Goal: Information Seeking & Learning: Find specific fact

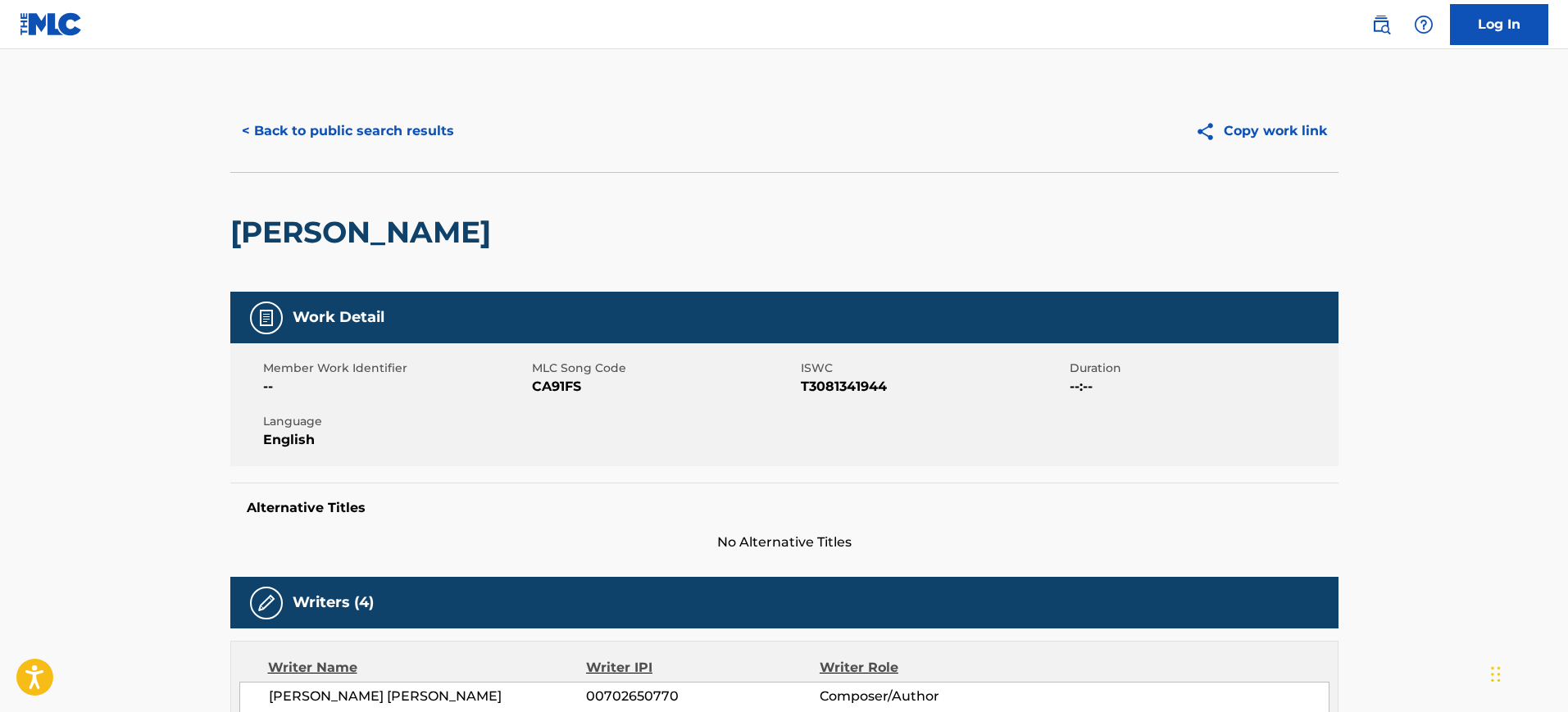
click at [345, 139] on button "< Back to public search results" at bounding box center [348, 131] width 236 height 41
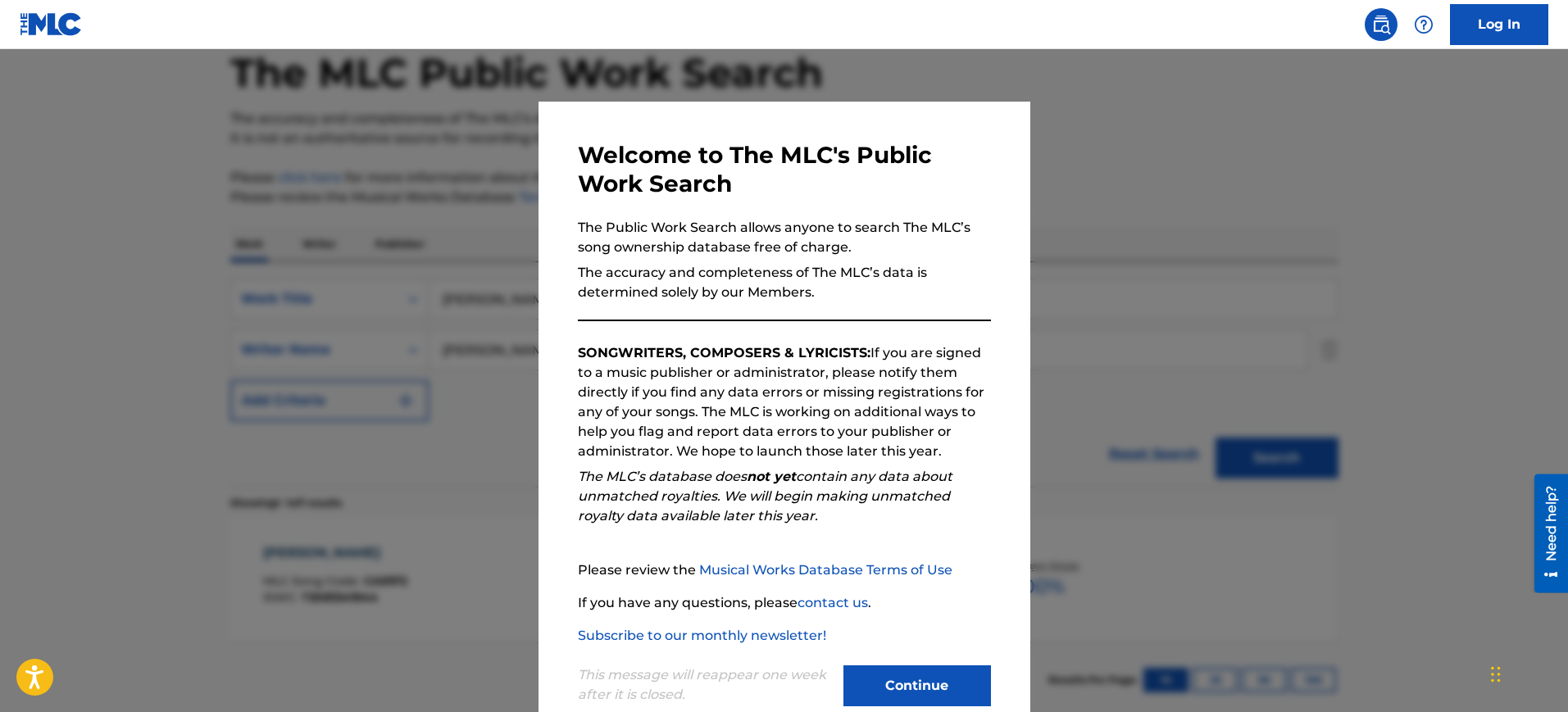
click at [1162, 242] on div at bounding box center [784, 405] width 1568 height 712
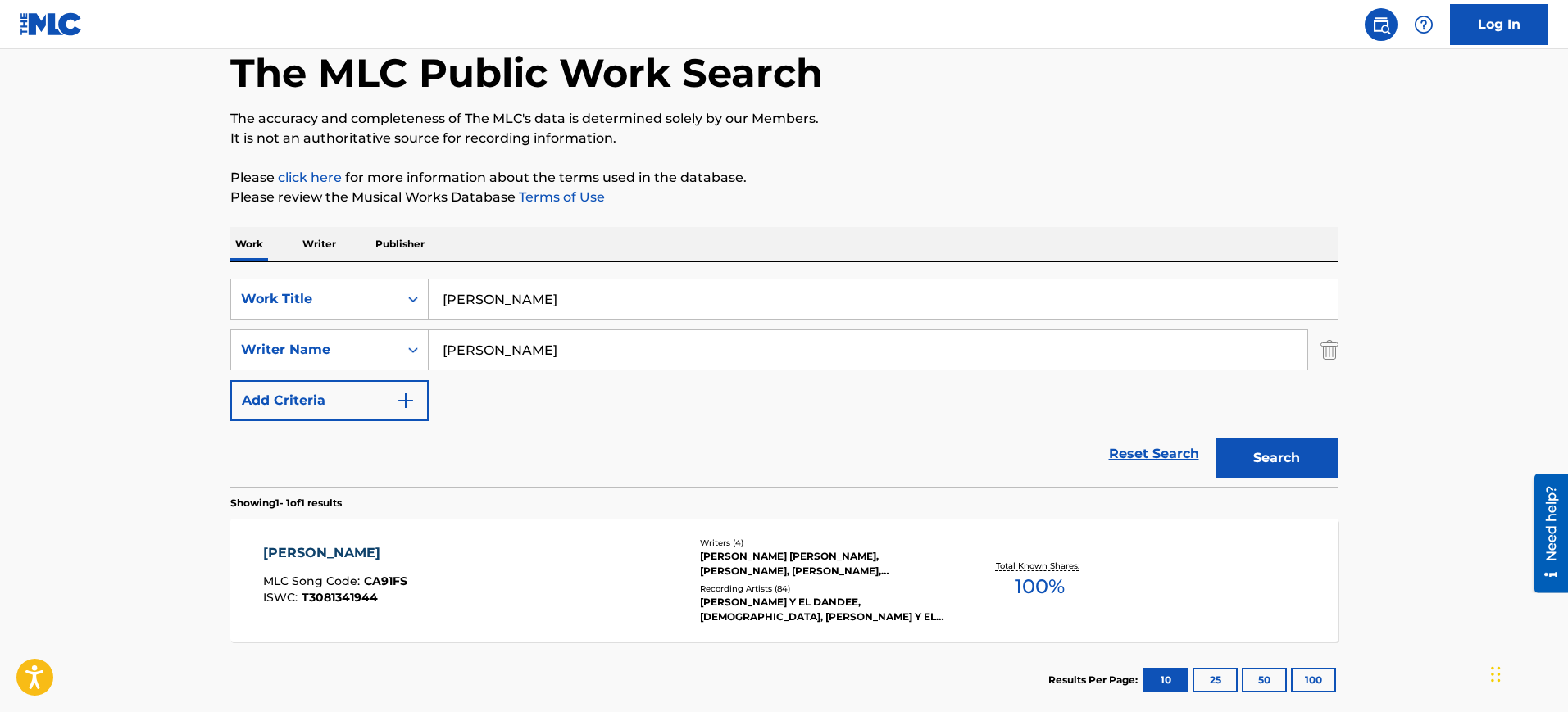
drag, startPoint x: 538, startPoint y: 303, endPoint x: 341, endPoint y: 319, distance: 197.6
click at [341, 319] on div "SearchWithCriteriabaf6b9ff-5e31-420a-a9a7-0f3ce2dc4a45 Work Title [PERSON_NAME]…" at bounding box center [784, 350] width 1108 height 143
paste input "HAVE YOURSELF A MERRY LITTLE CHRISTMAS"
type input "HAVE YOURSELF A MERRY LITTLE CHRISTMAS"
click at [516, 340] on input "[PERSON_NAME]" at bounding box center [868, 350] width 879 height 40
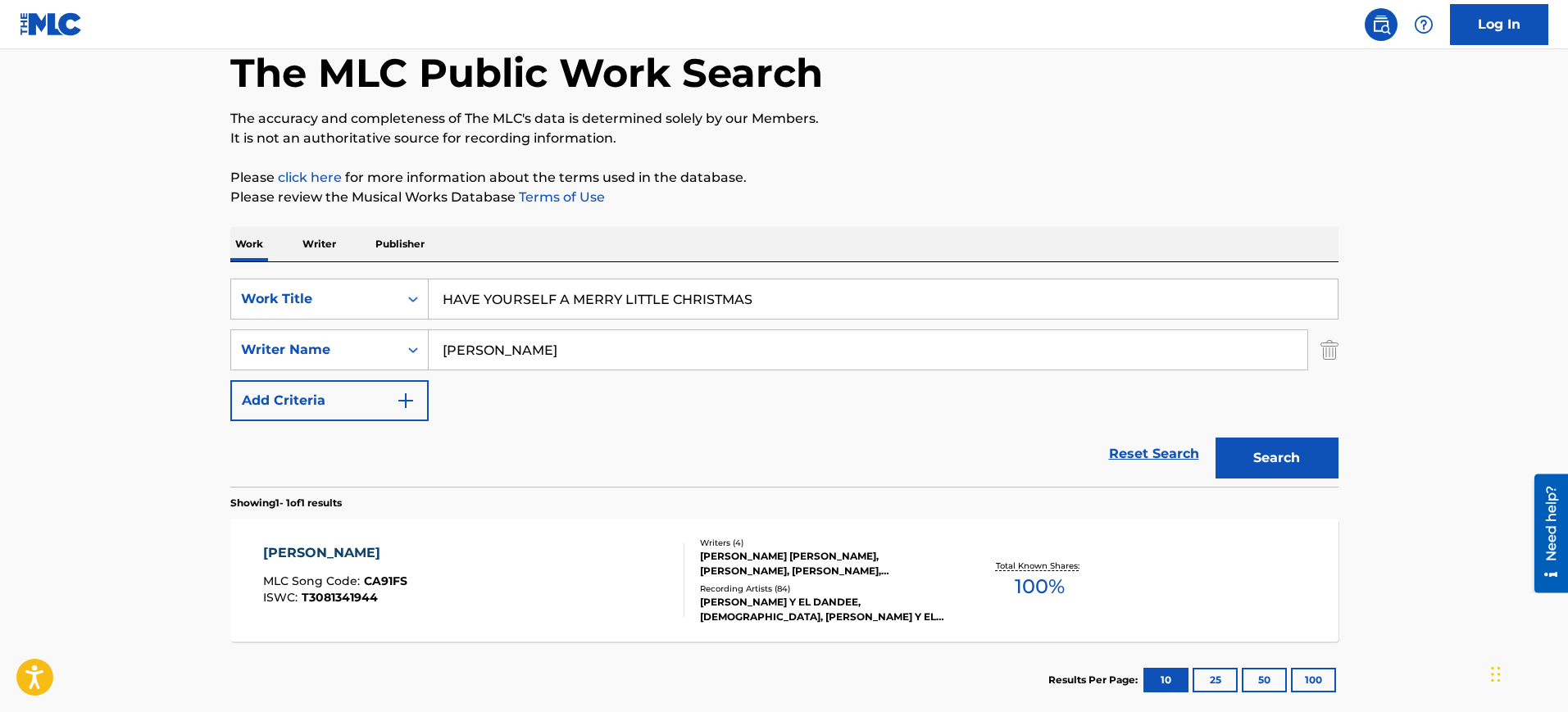
click at [516, 339] on input "[PERSON_NAME]" at bounding box center [868, 350] width 879 height 40
paste input "[PERSON_NAME]"
type input "[PERSON_NAME]"
click at [1216, 438] on button "Search" at bounding box center [1277, 458] width 123 height 41
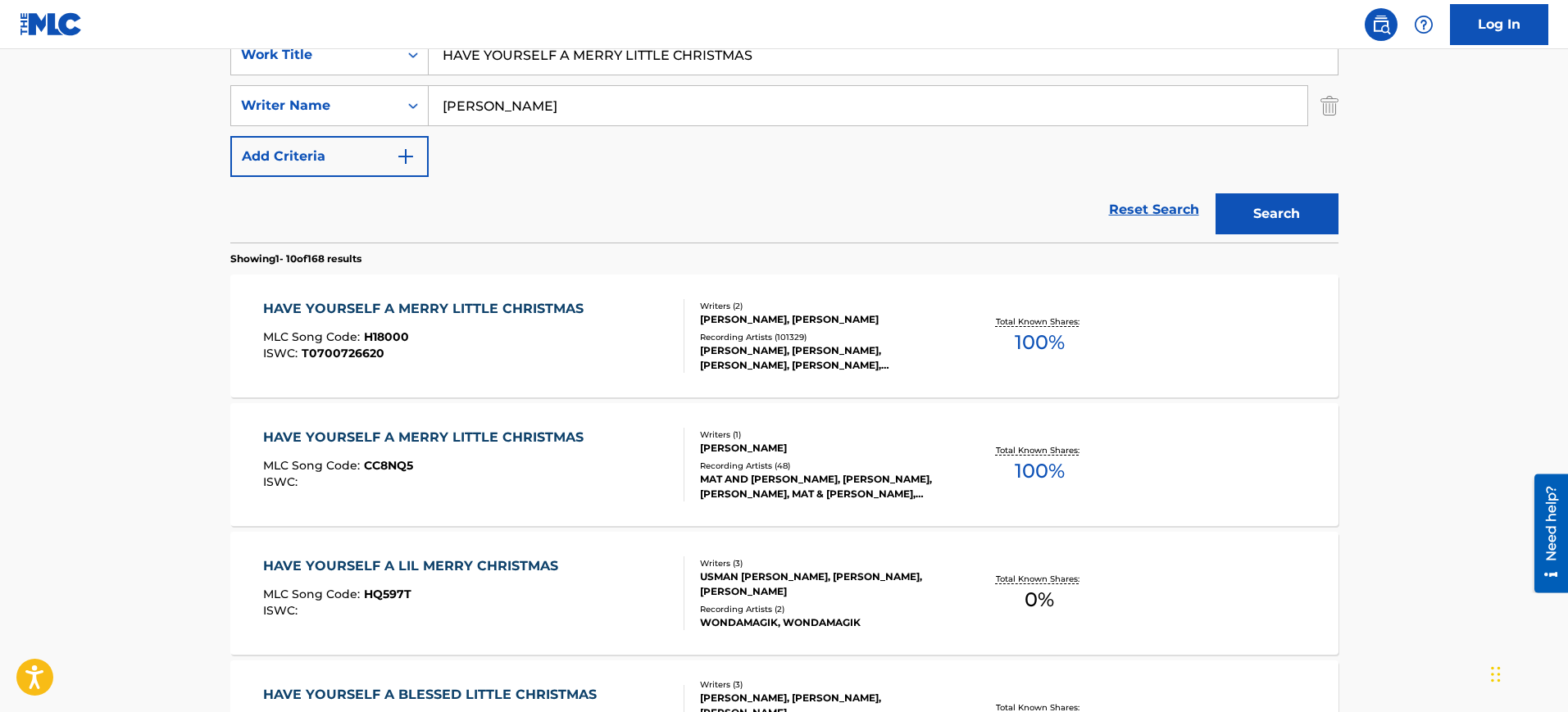
scroll to position [291, 0]
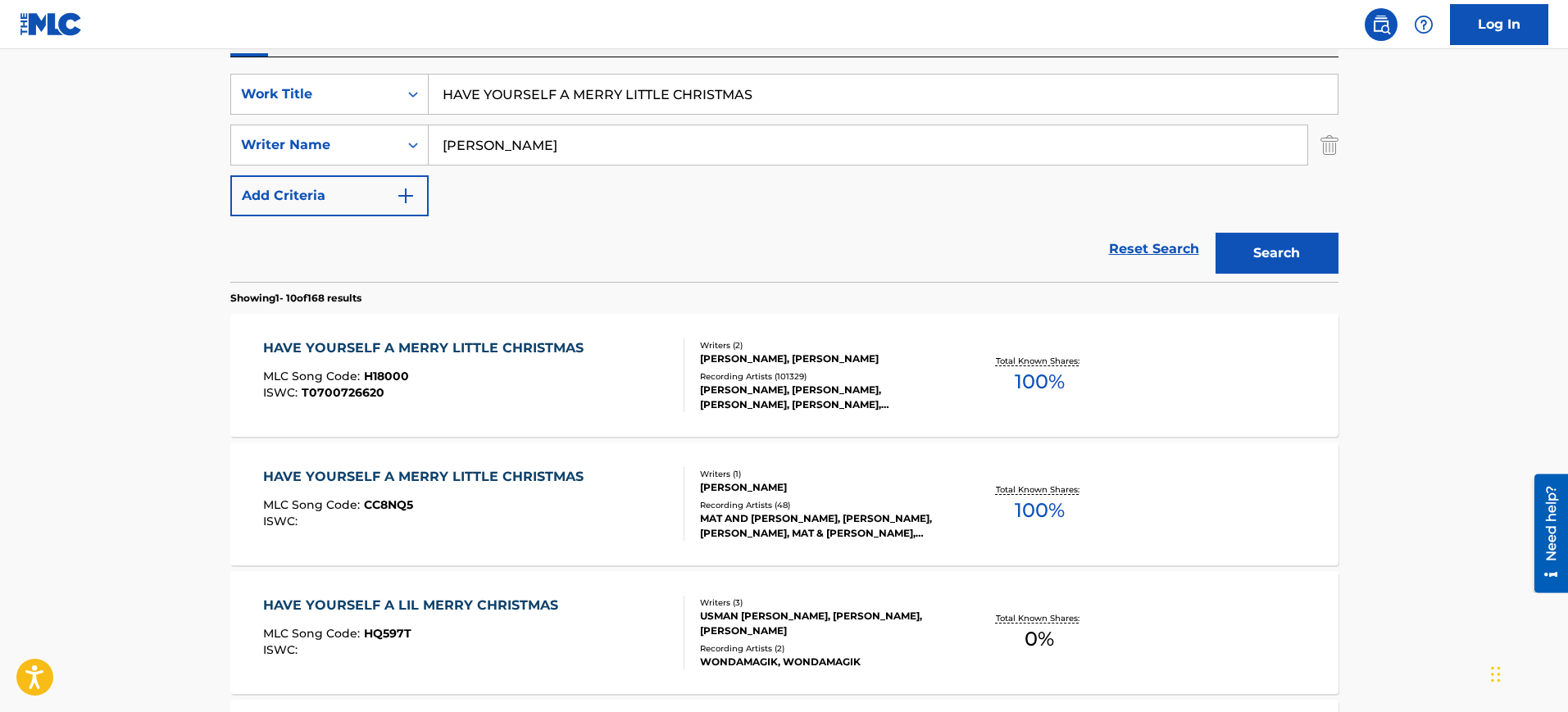
click at [567, 399] on div "HAVE YOURSELF A MERRY LITTLE CHRISTMAS MLC Song Code : H18000 ISWC : T0700726620" at bounding box center [427, 375] width 329 height 74
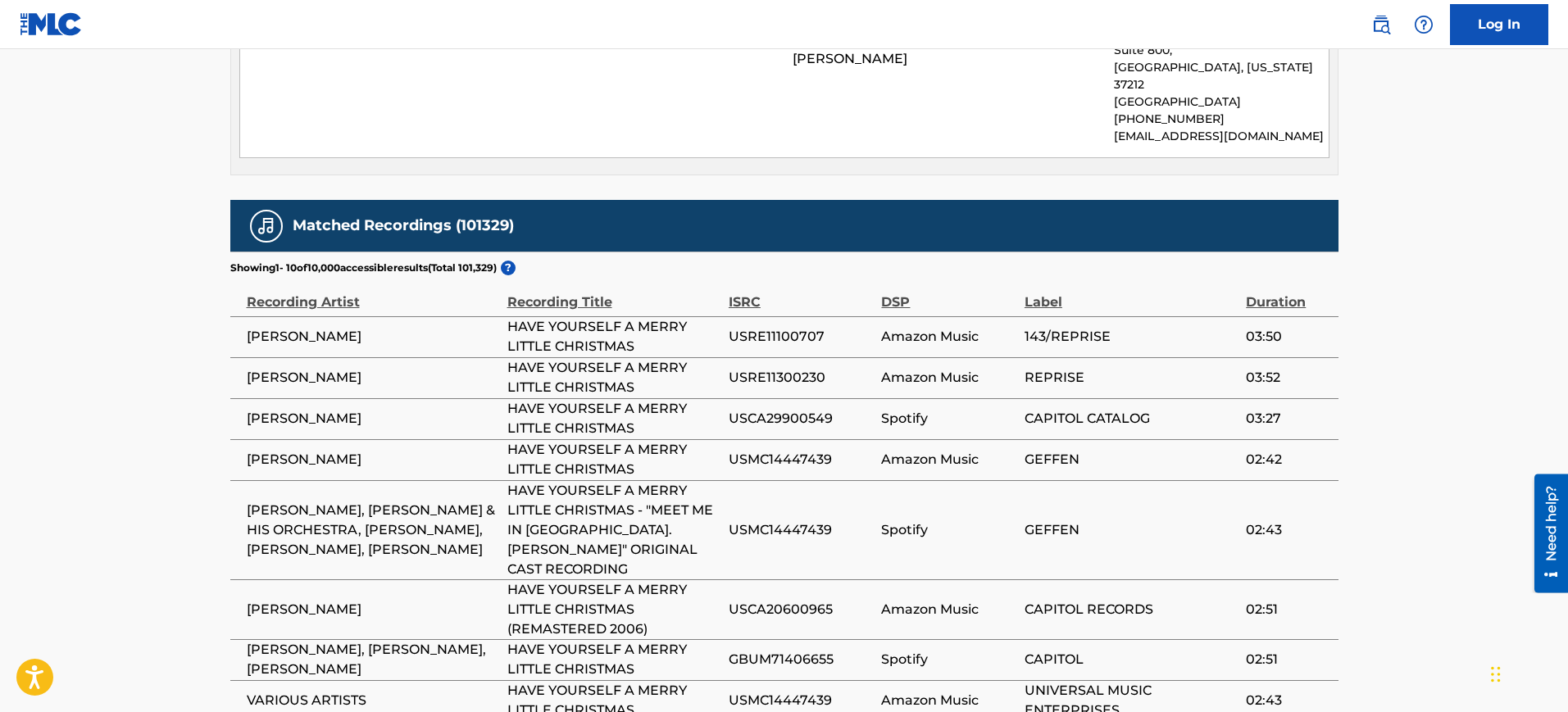
scroll to position [1926, 0]
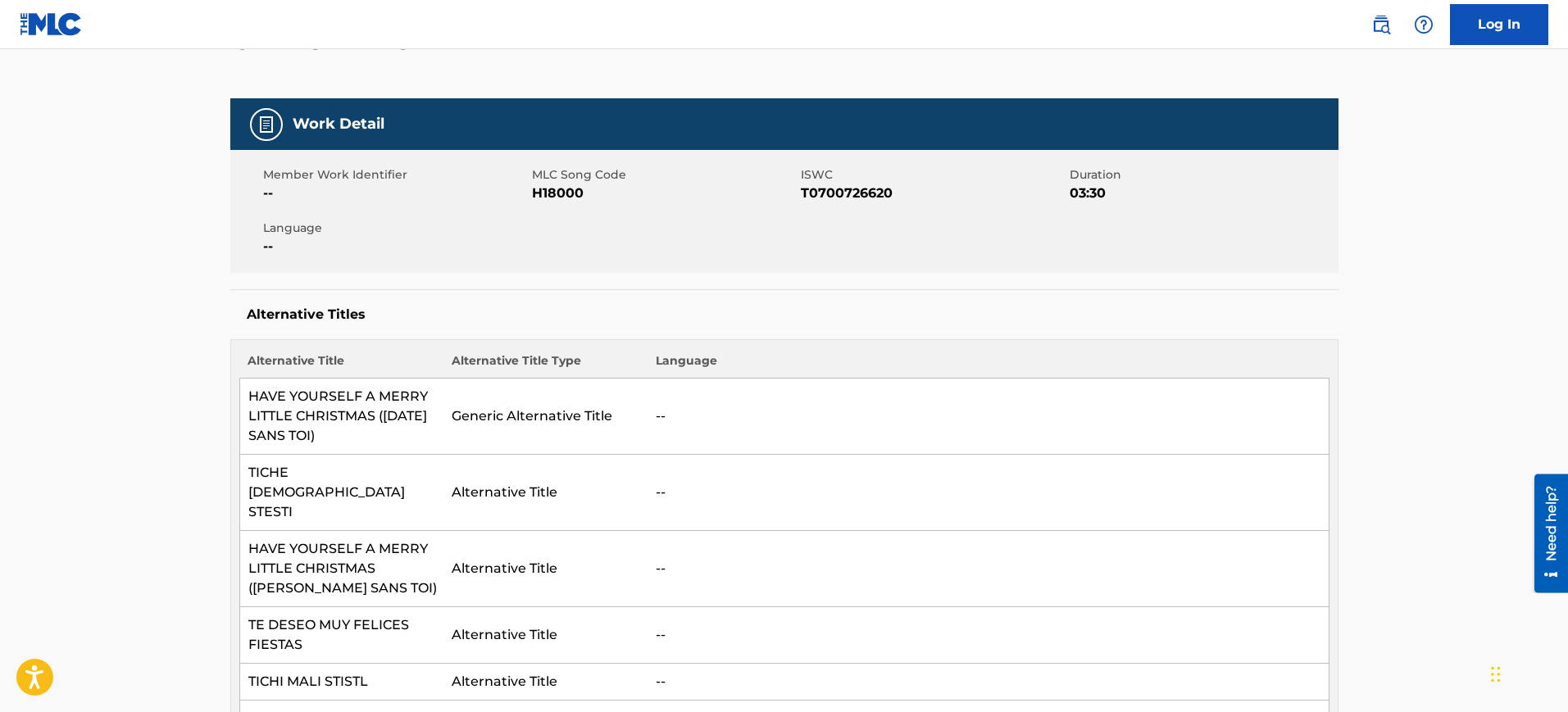
scroll to position [0, 0]
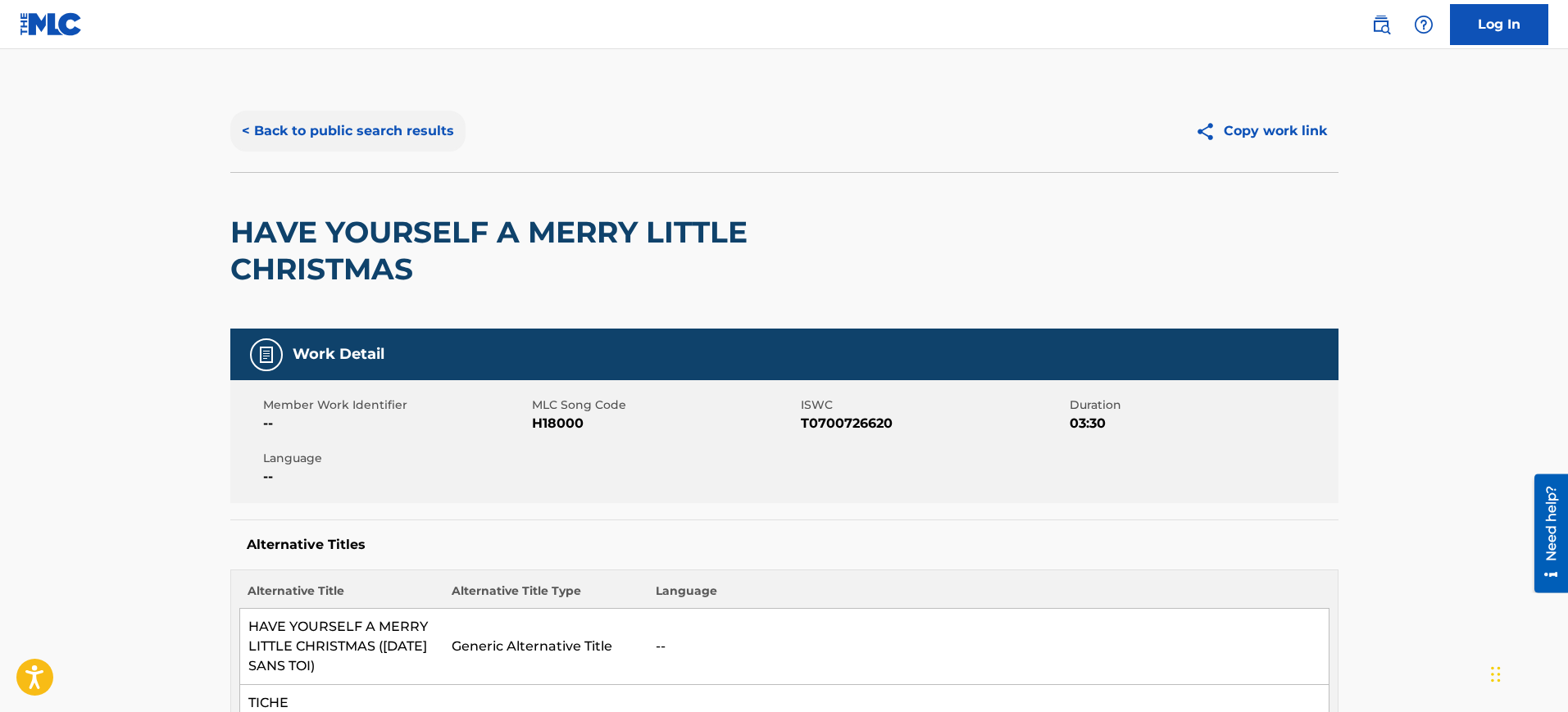
click at [380, 126] on button "< Back to public search results" at bounding box center [348, 131] width 236 height 41
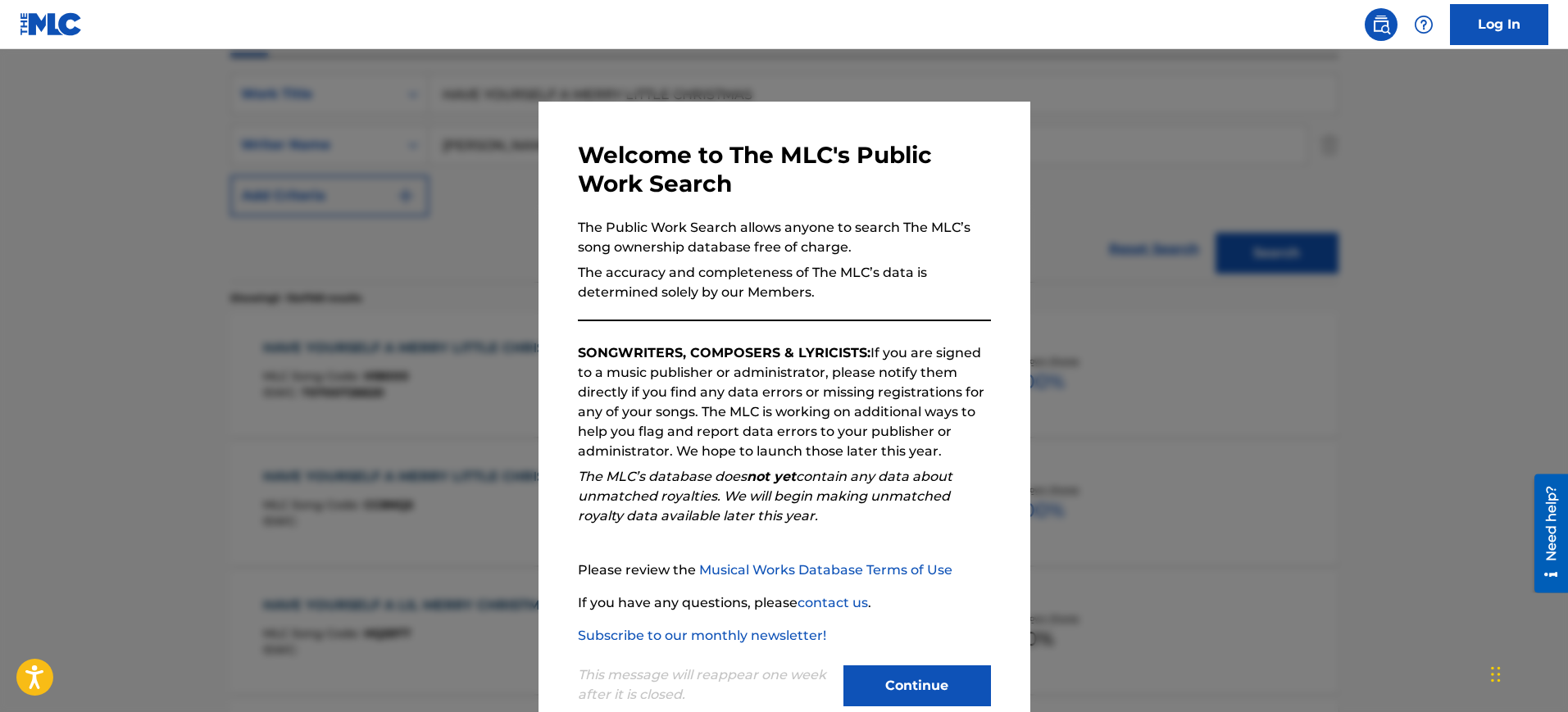
click at [1138, 233] on div at bounding box center [784, 405] width 1568 height 712
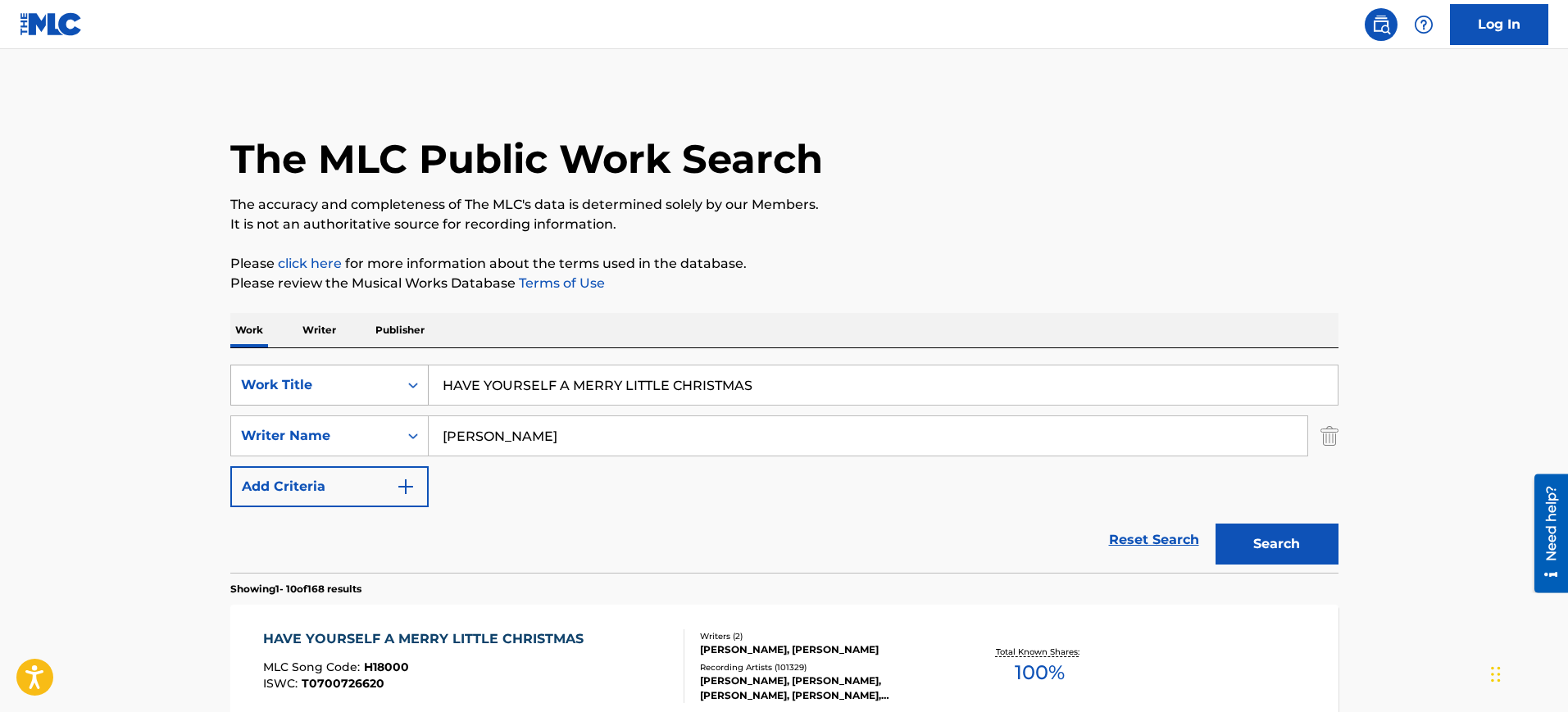
drag, startPoint x: 756, startPoint y: 387, endPoint x: 421, endPoint y: 399, distance: 335.2
click at [365, 393] on div "SearchWithCriteriabaf6b9ff-5e31-420a-a9a7-0f3ce2dc4a45 Work Title HAVE YOURSELF…" at bounding box center [784, 385] width 1108 height 41
paste input "WHO WILL BUY MY MEMORIES [PERSON_NAME]"
type input "WHO WILL BUY MY MEMORIES [PERSON_NAME]"
drag, startPoint x: 484, startPoint y: 424, endPoint x: 371, endPoint y: 424, distance: 113.0
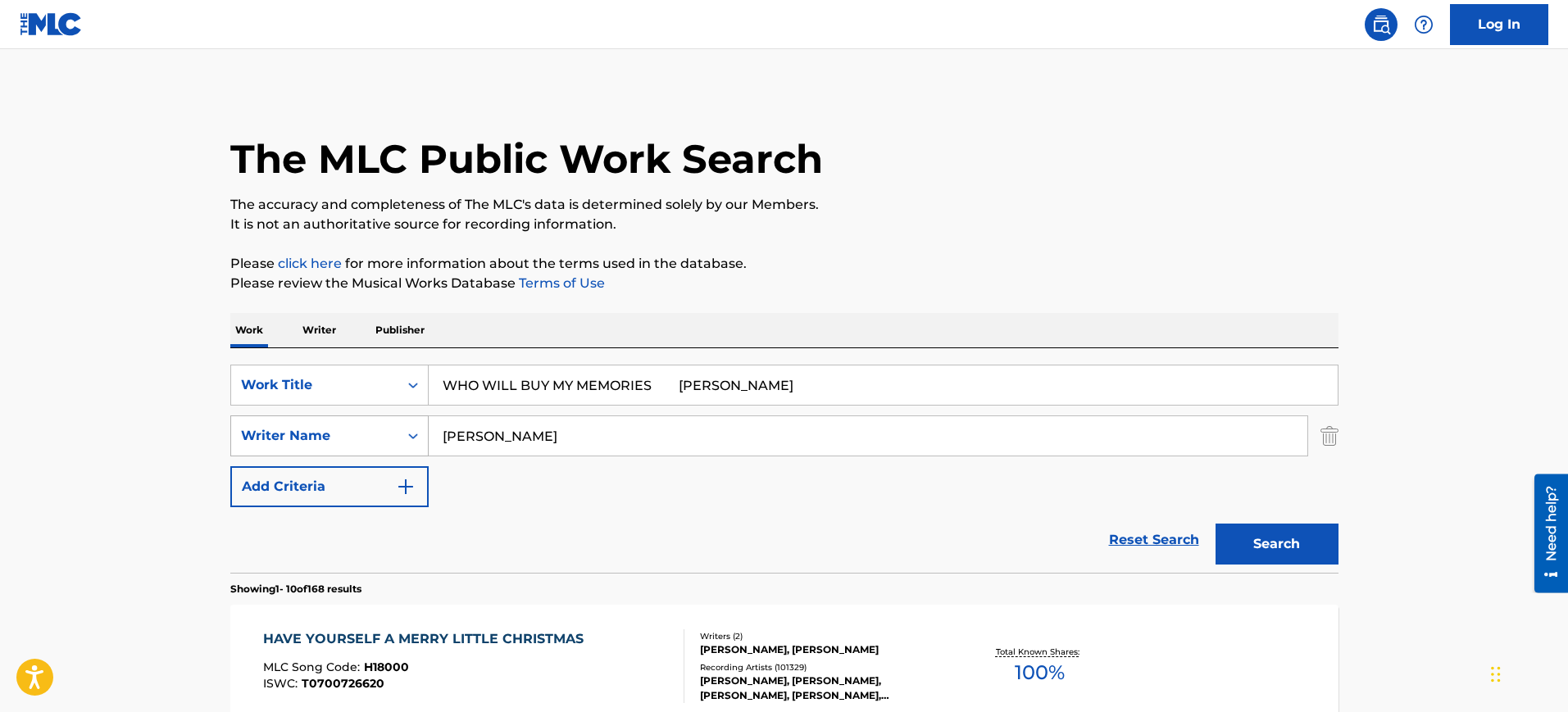
click at [371, 424] on div "SearchWithCriteriad270a169-7244-478e-9a00-0be5ea2e3944 Writer Name [PERSON_NAME]" at bounding box center [784, 436] width 1108 height 41
paste input "WHO WILL BUY MY MEMORIES [PERSON_NAME]"
type input "WHO WILL BUY MY MEMORIES [PERSON_NAME]"
drag, startPoint x: 663, startPoint y: 385, endPoint x: 1065, endPoint y: 385, distance: 402.0
click at [1063, 383] on input "WHO WILL BUY MY MEMORIES [PERSON_NAME]" at bounding box center [883, 385] width 909 height 40
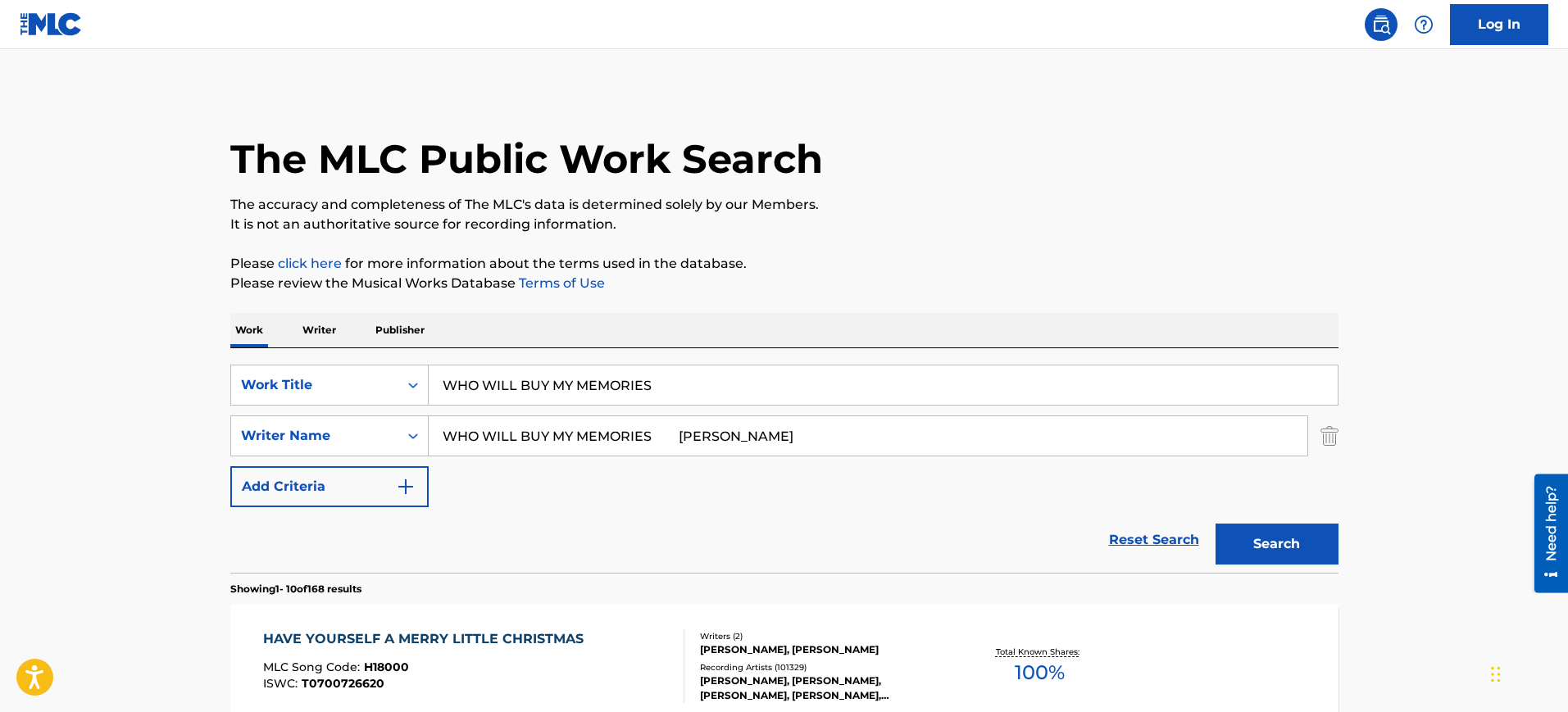
type input "WHO WILL BUY MY MEMORIES"
drag, startPoint x: 736, startPoint y: 431, endPoint x: 0, endPoint y: 460, distance: 736.6
type input "[PERSON_NAME]"
click at [1216, 523] on button "Search" at bounding box center [1277, 544] width 123 height 41
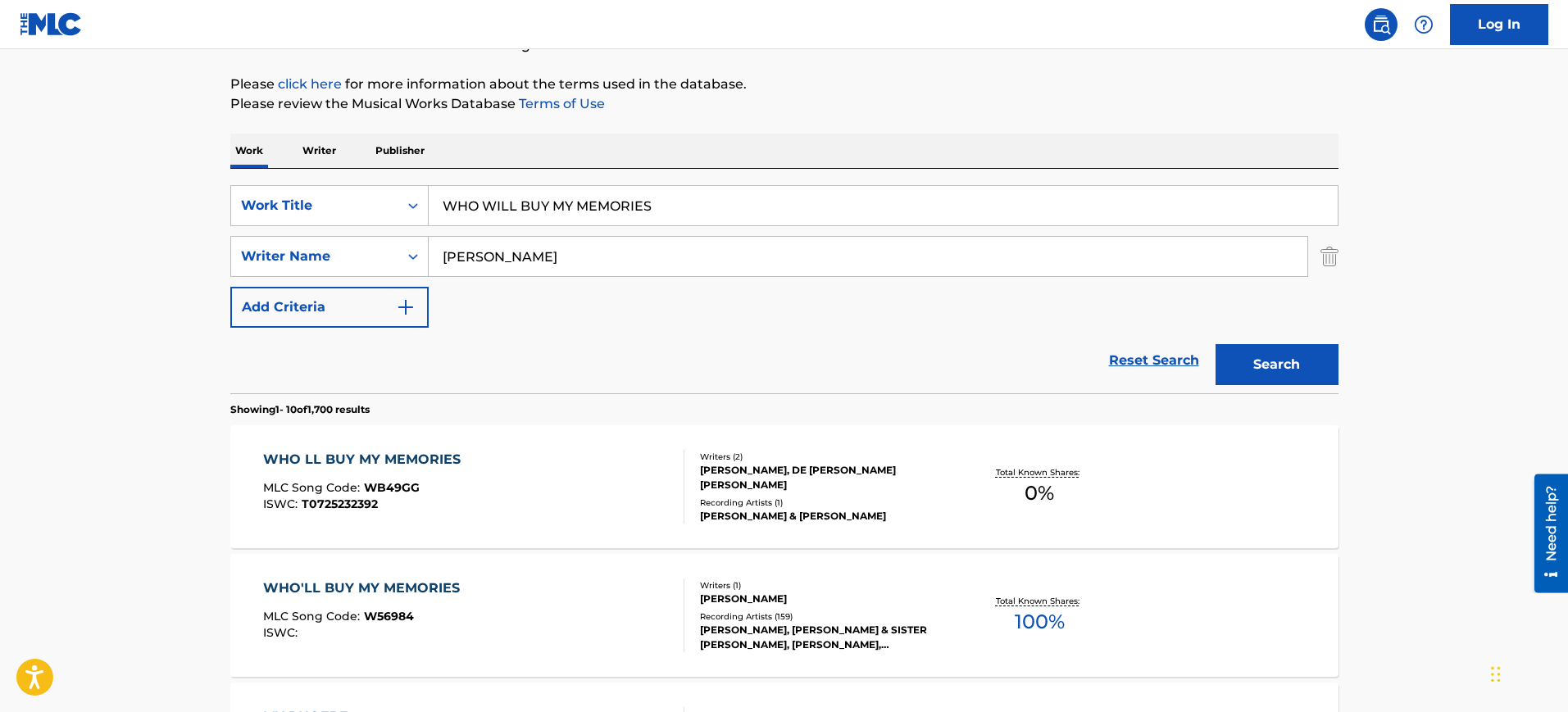
scroll to position [307, 0]
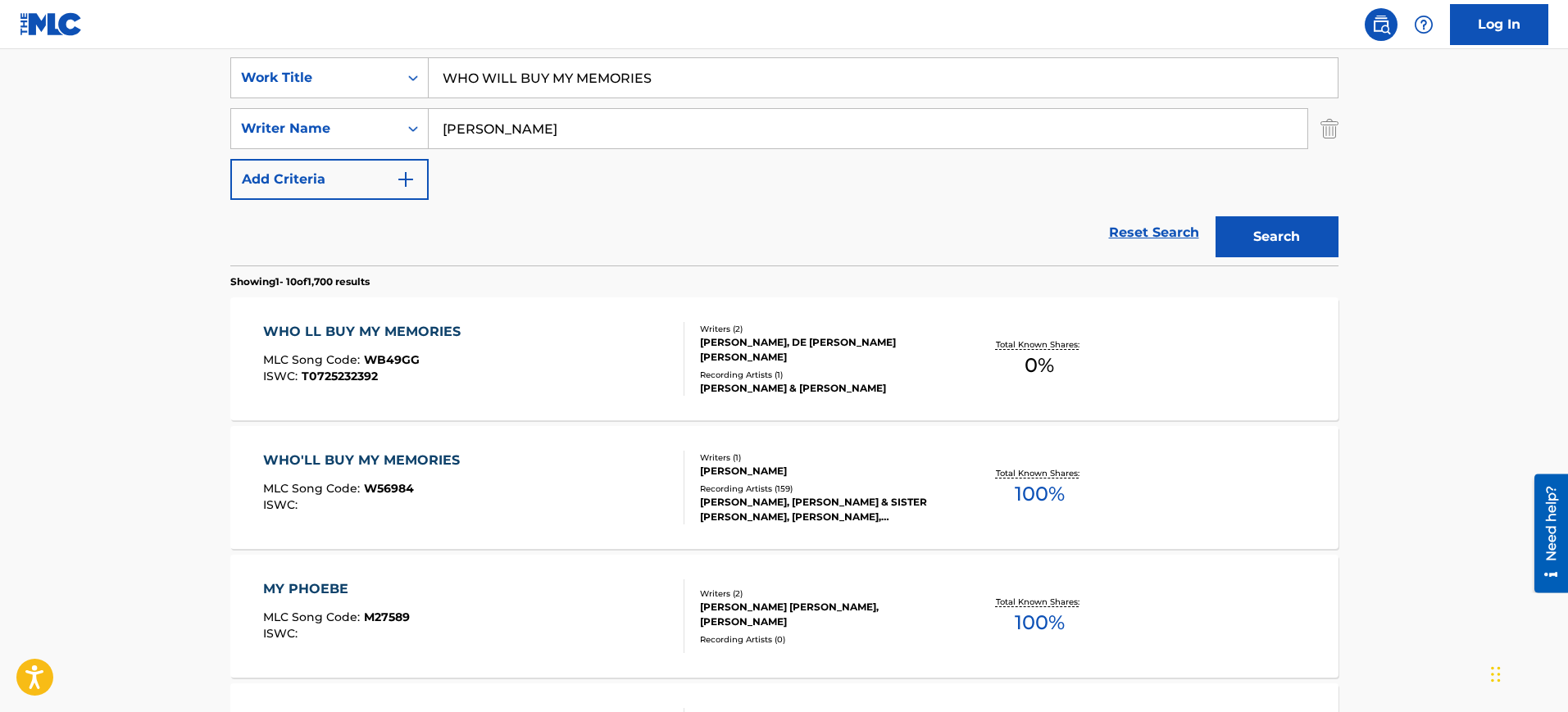
click at [496, 514] on div "WHO'LL BUY MY MEMORIES MLC Song Code : W56984 ISWC :" at bounding box center [474, 488] width 421 height 74
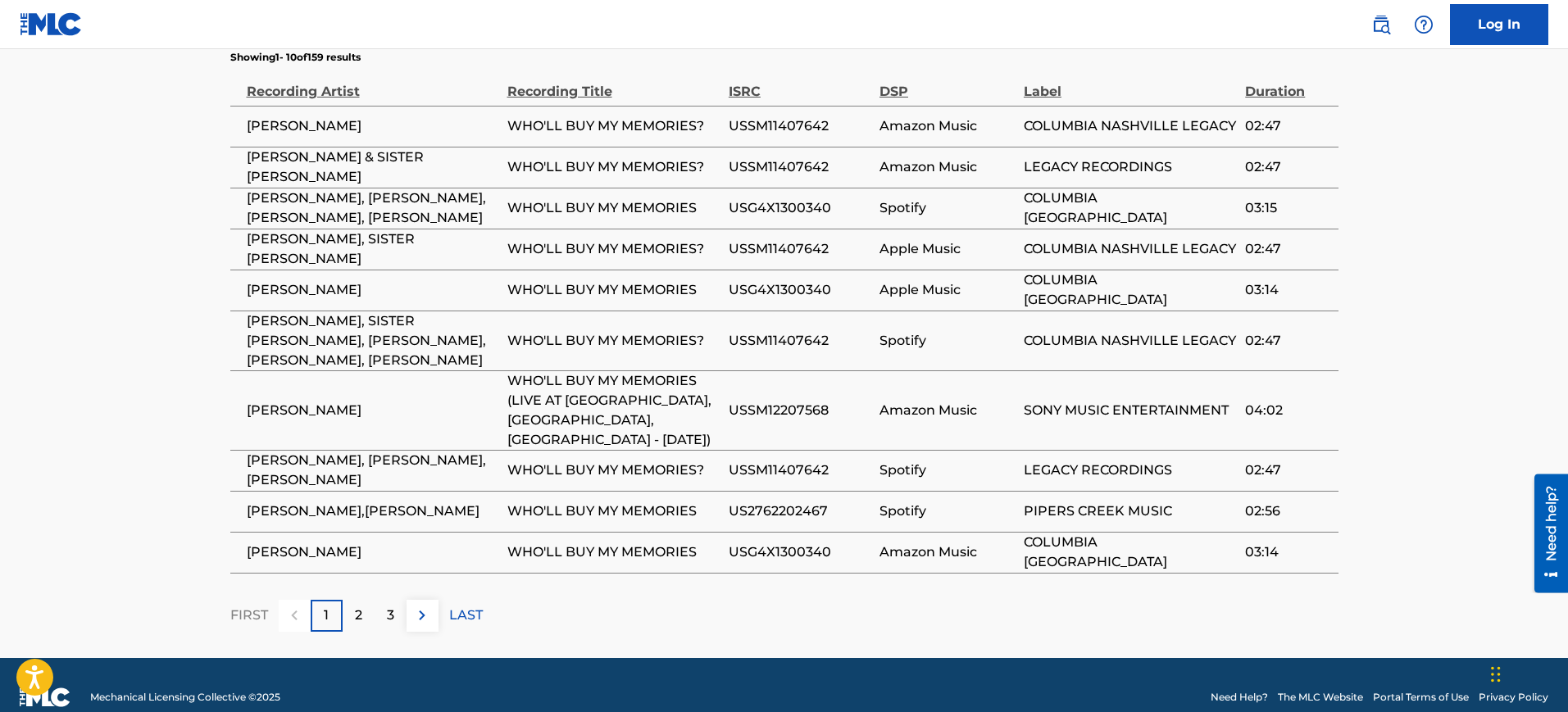
scroll to position [1123, 0]
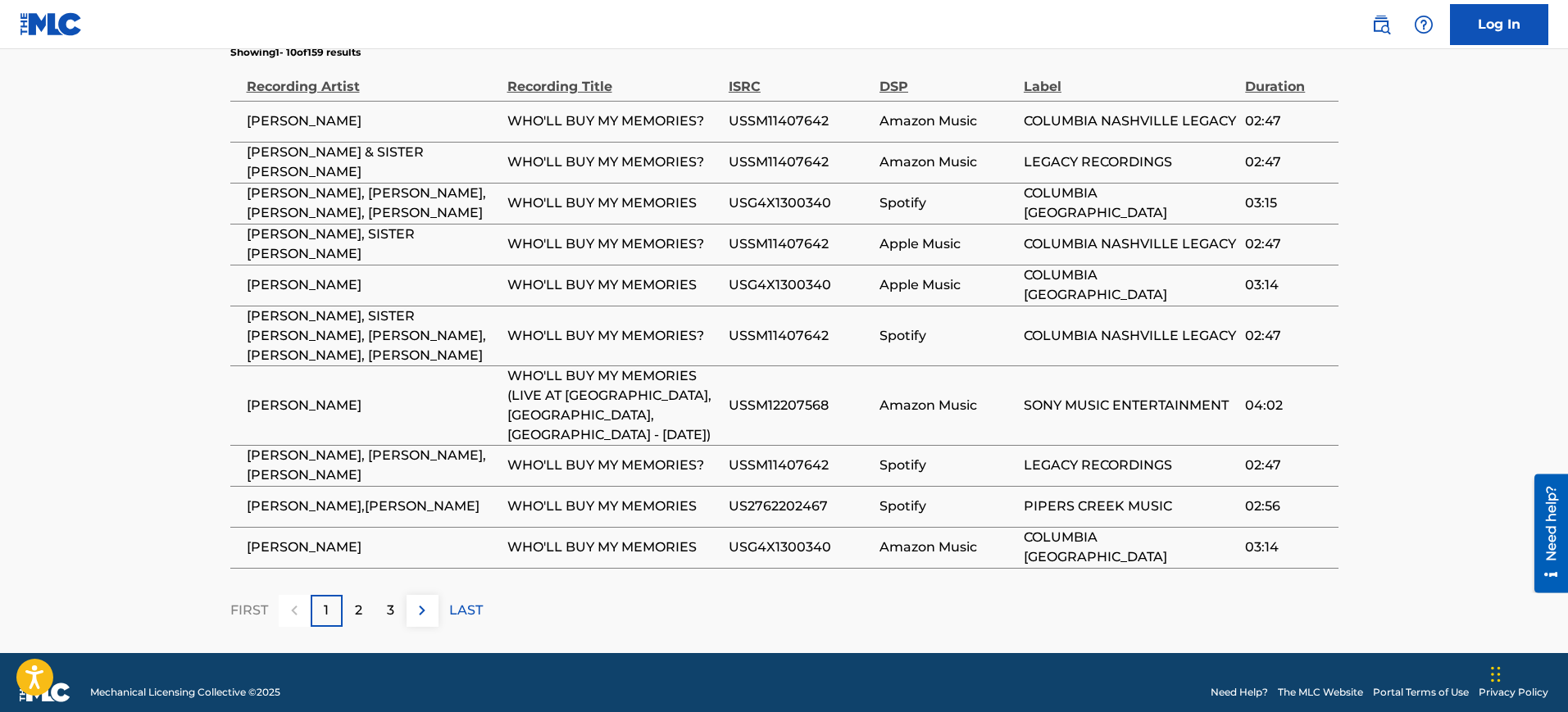
click at [937, 455] on span "Spotify" at bounding box center [948, 465] width 136 height 19
click at [364, 595] on div "2" at bounding box center [358, 611] width 32 height 32
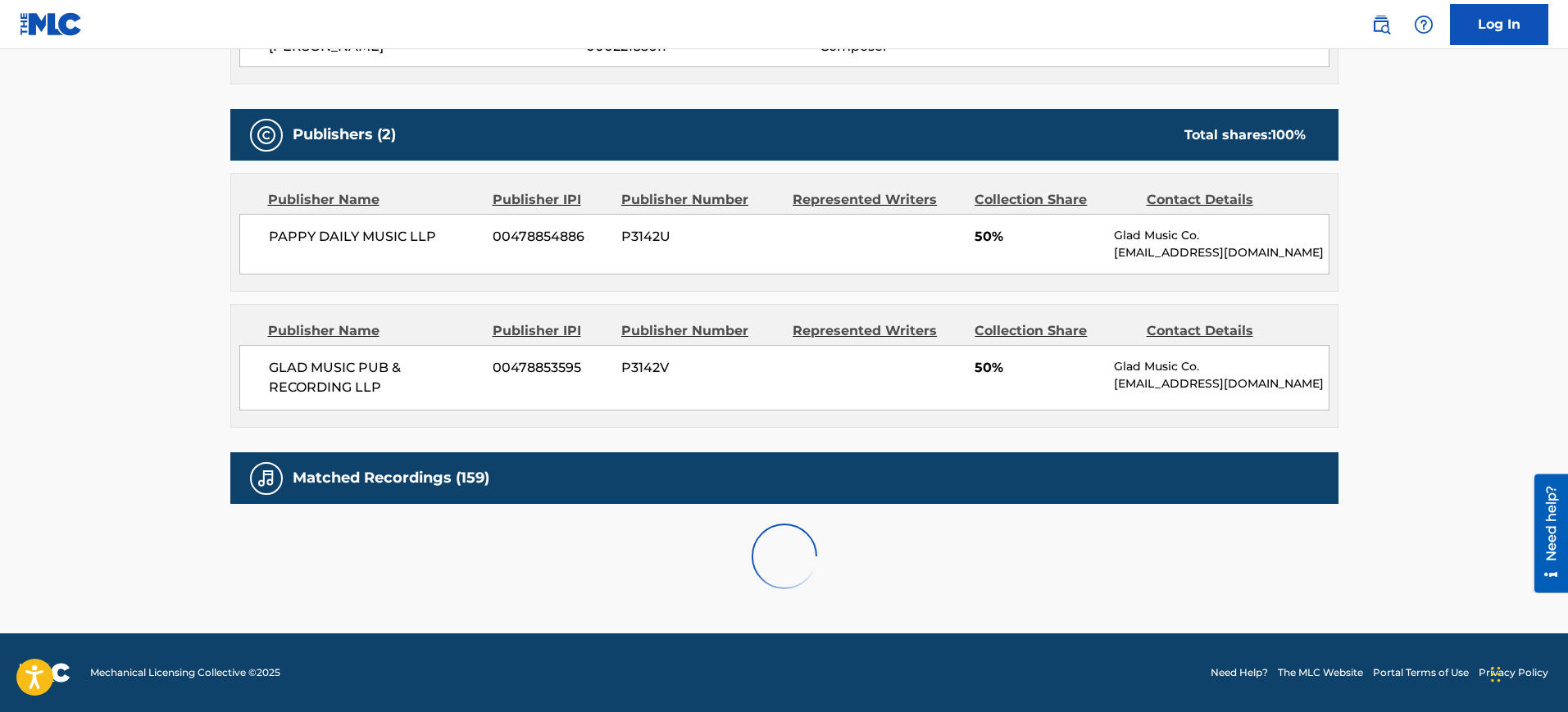
scroll to position [1105, 0]
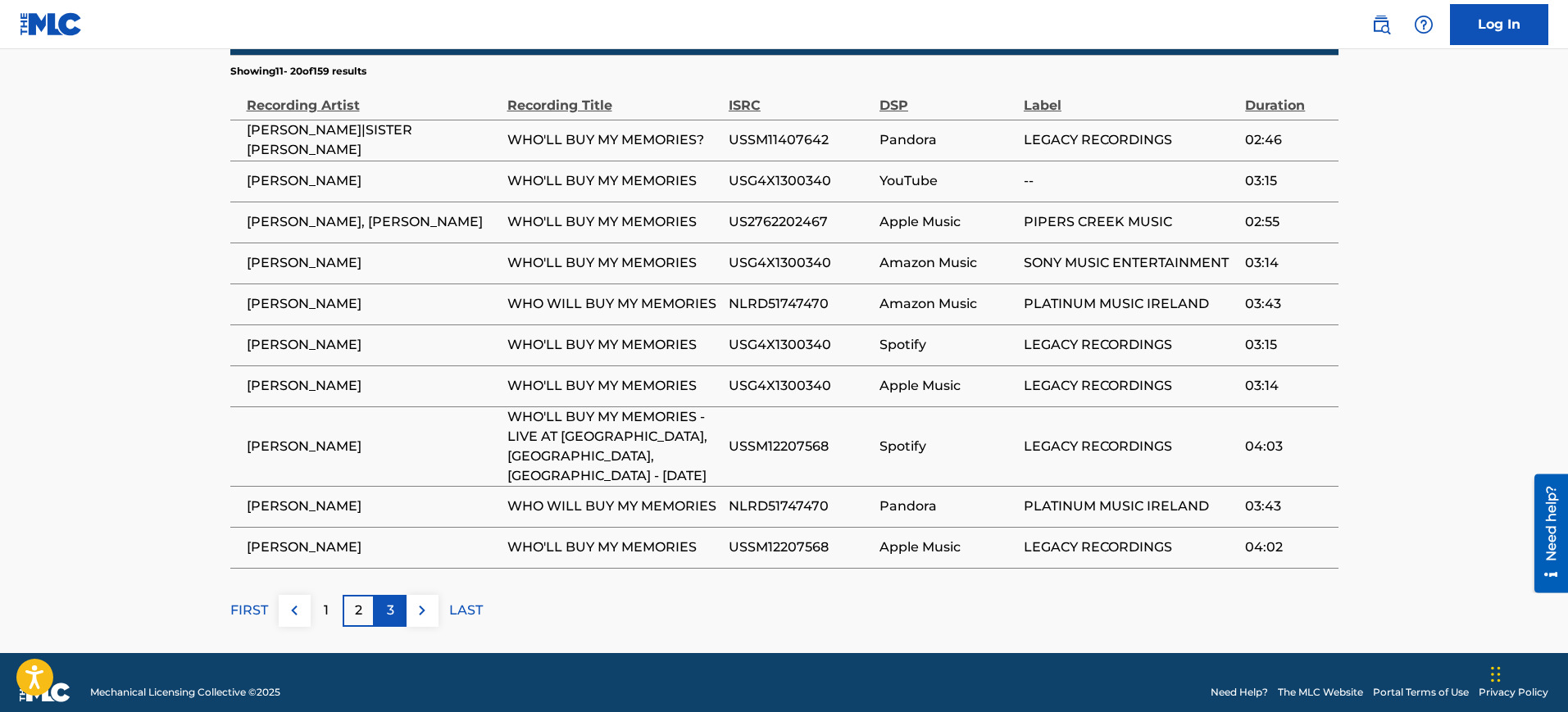
click at [402, 595] on div "3" at bounding box center [390, 611] width 32 height 32
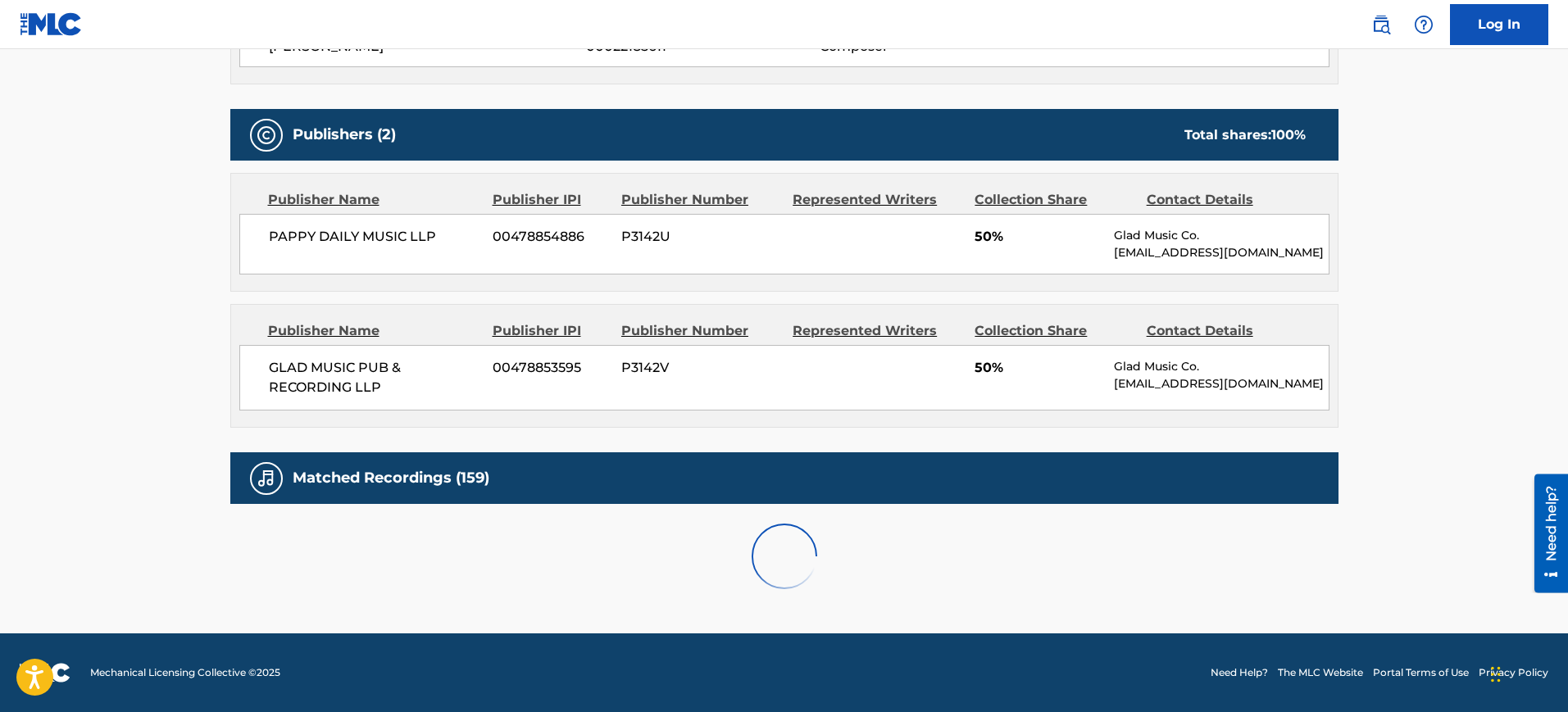
scroll to position [1085, 0]
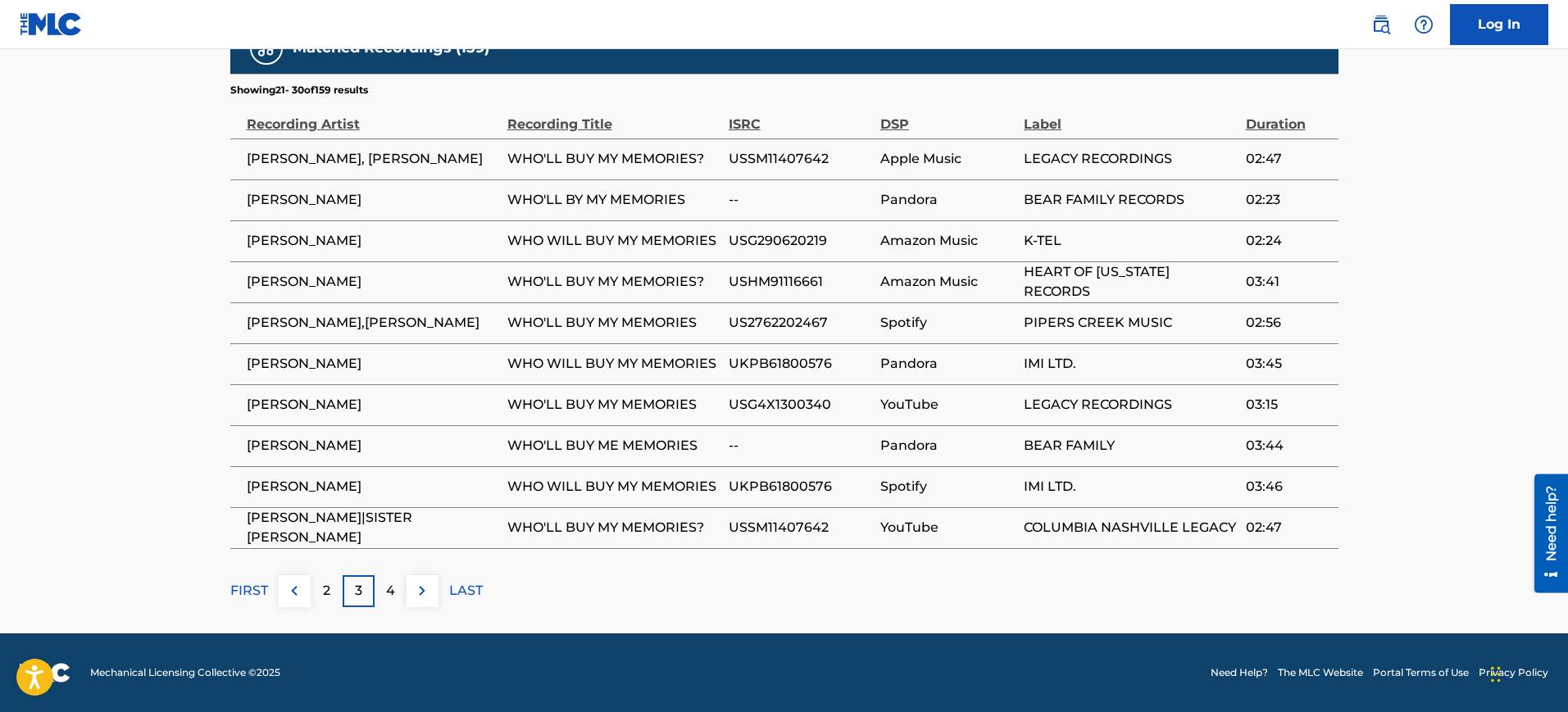
click at [402, 585] on div "4" at bounding box center [390, 591] width 32 height 32
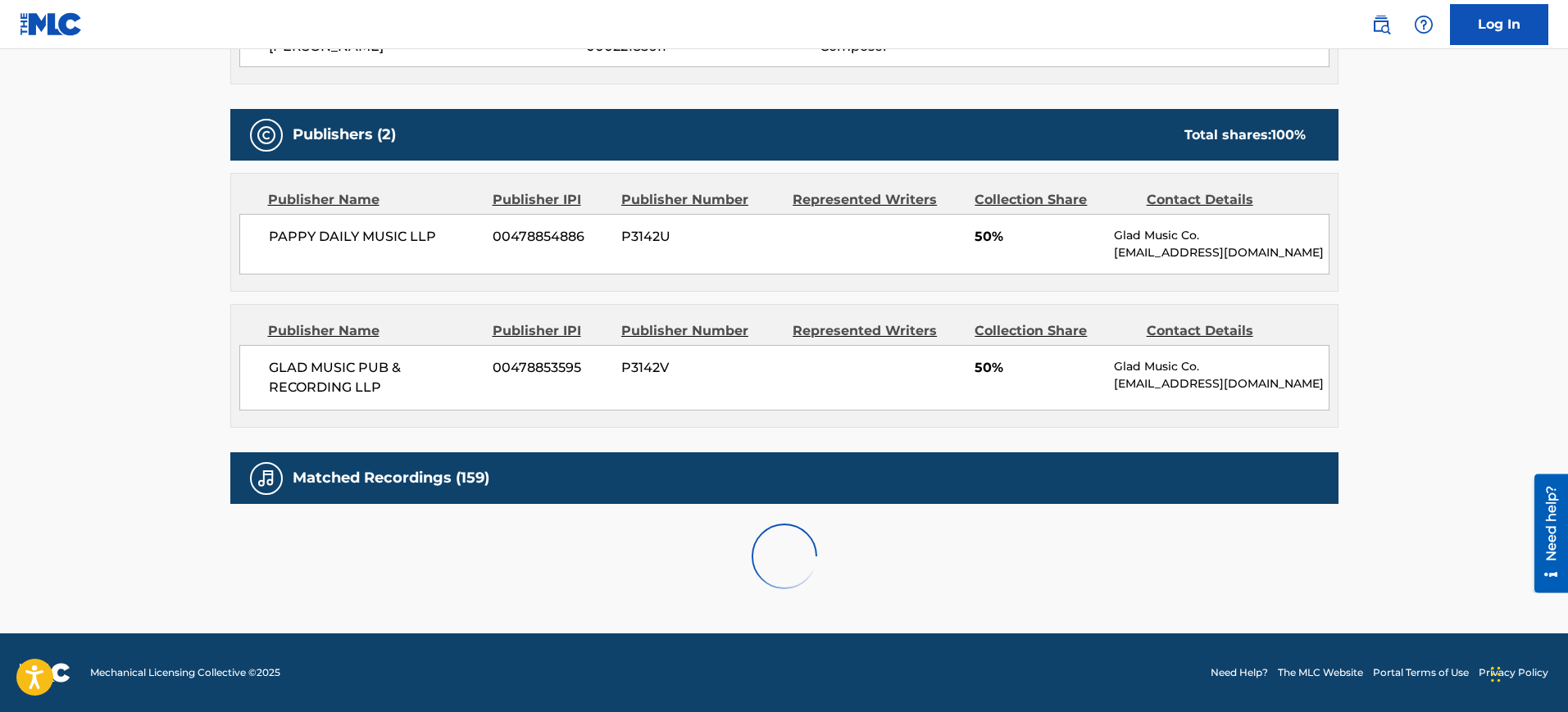
scroll to position [1105, 0]
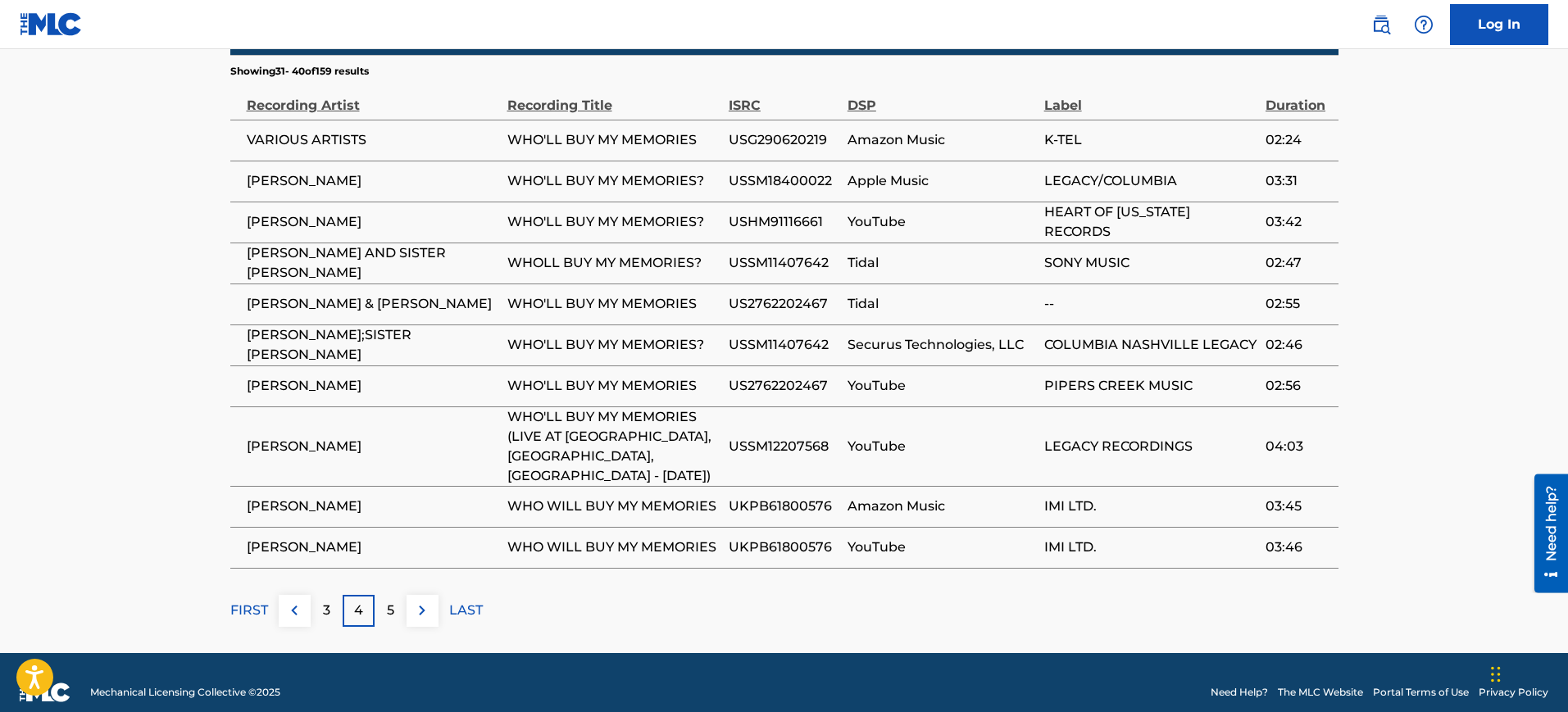
click at [732, 449] on td "USSM12207568" at bounding box center [788, 446] width 119 height 79
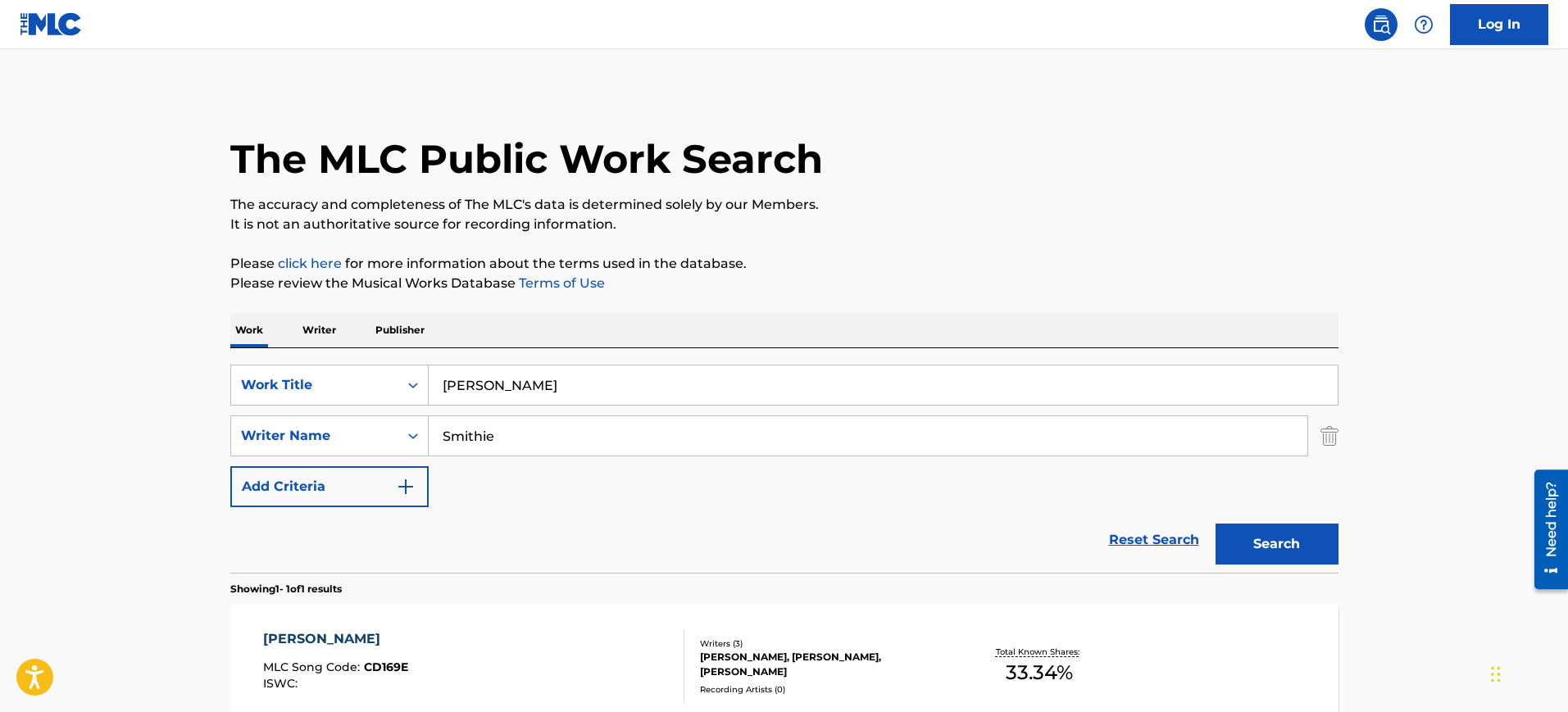
click at [538, 400] on input "[PERSON_NAME]" at bounding box center [883, 385] width 909 height 40
paste input "It Always Will Be (Album Version) WILLIE NELSON"
type input "It Always Will Be (Album Version) WILLIE NELSON"
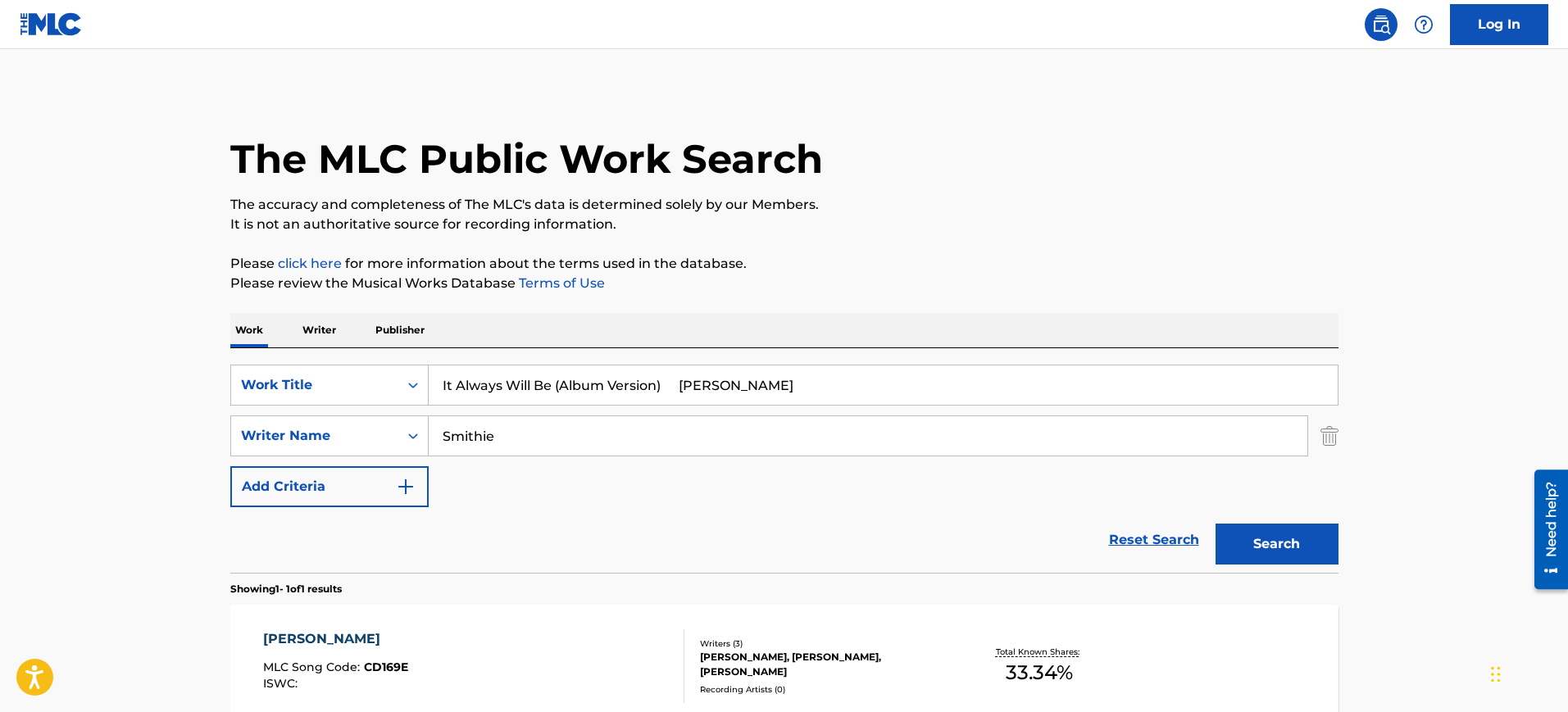
click at [522, 442] on input "Smithie" at bounding box center [868, 436] width 879 height 40
paste input "It Always Will Be (Album Version) WILLIE NELSON"
type input "It Always Will Be (Album Version) WILLIE NELSON"
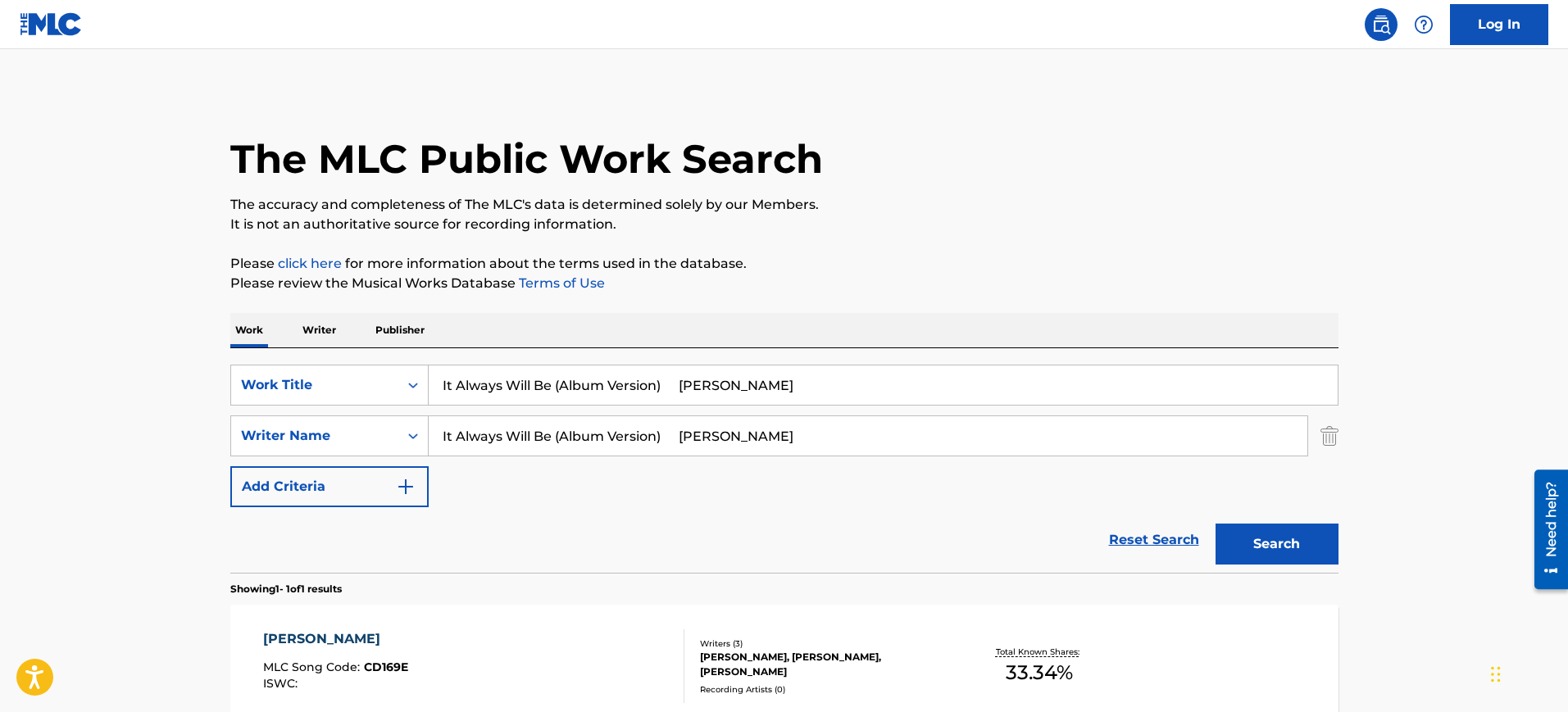
drag, startPoint x: 558, startPoint y: 386, endPoint x: 933, endPoint y: 351, distance: 376.6
click at [933, 351] on div "SearchWithCriteria3a02df73-e5b9-4b53-bf76-1594668f9502 Work Title It Always Wil…" at bounding box center [784, 461] width 1108 height 224
type input "It Always Will Be"
drag, startPoint x: 721, startPoint y: 438, endPoint x: 146, endPoint y: 445, distance: 575.0
click at [146, 445] on main "The MLC Public Work Search The accuracy and completeness of The MLC's data is d…" at bounding box center [784, 431] width 1568 height 764
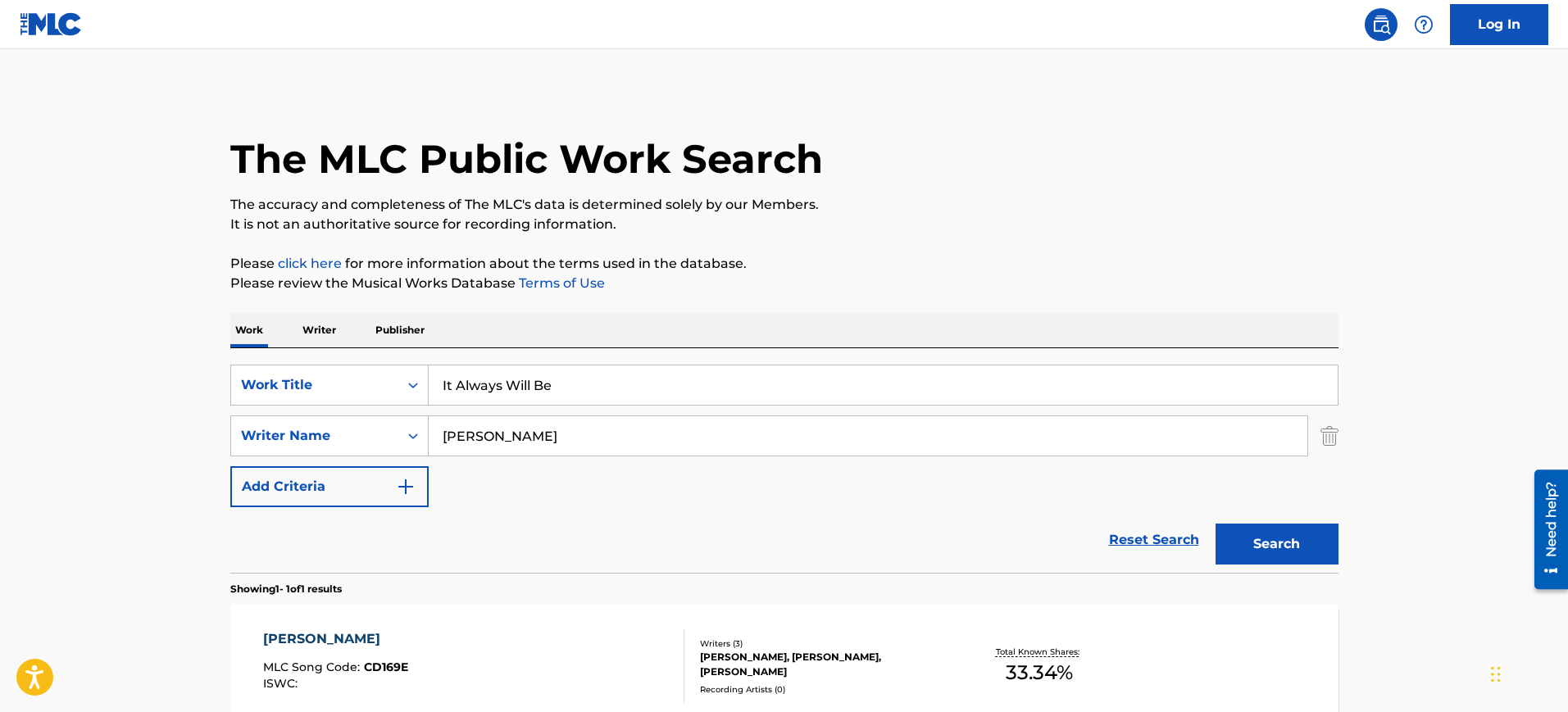
type input "[PERSON_NAME]"
click at [1216, 523] on button "Search" at bounding box center [1277, 544] width 123 height 41
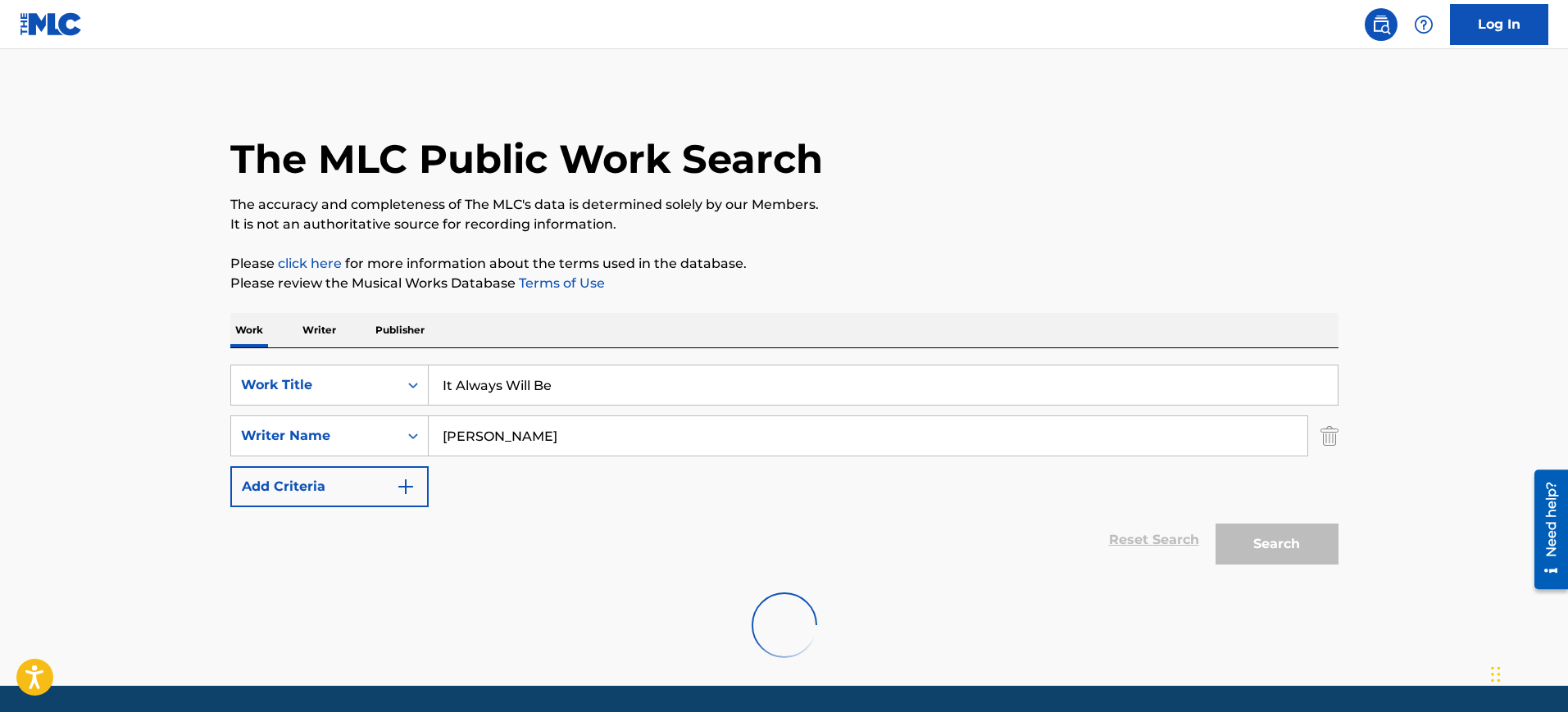
click at [1118, 244] on div "The MLC Public Work Search The accuracy and completeness of The MLC's data is d…" at bounding box center [784, 384] width 1147 height 588
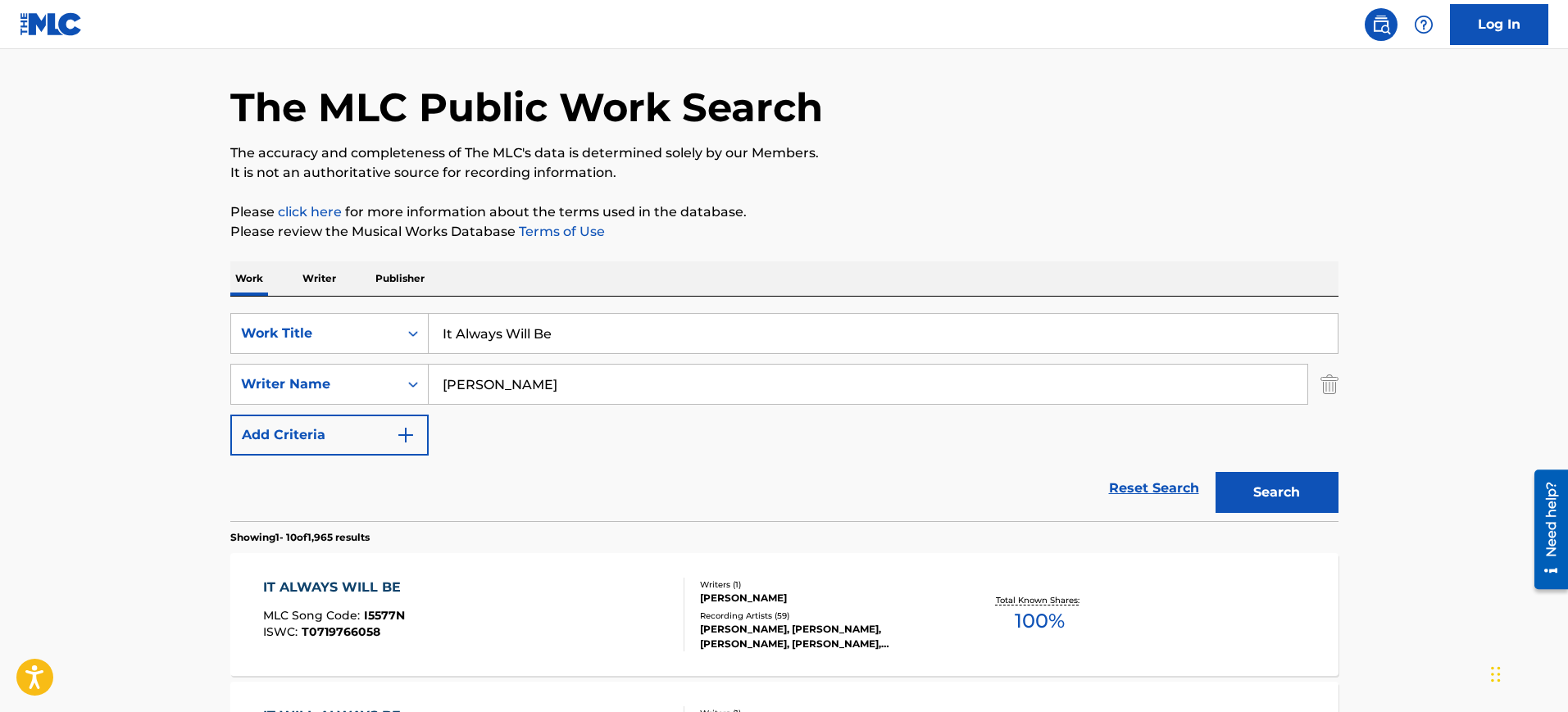
scroll to position [258, 0]
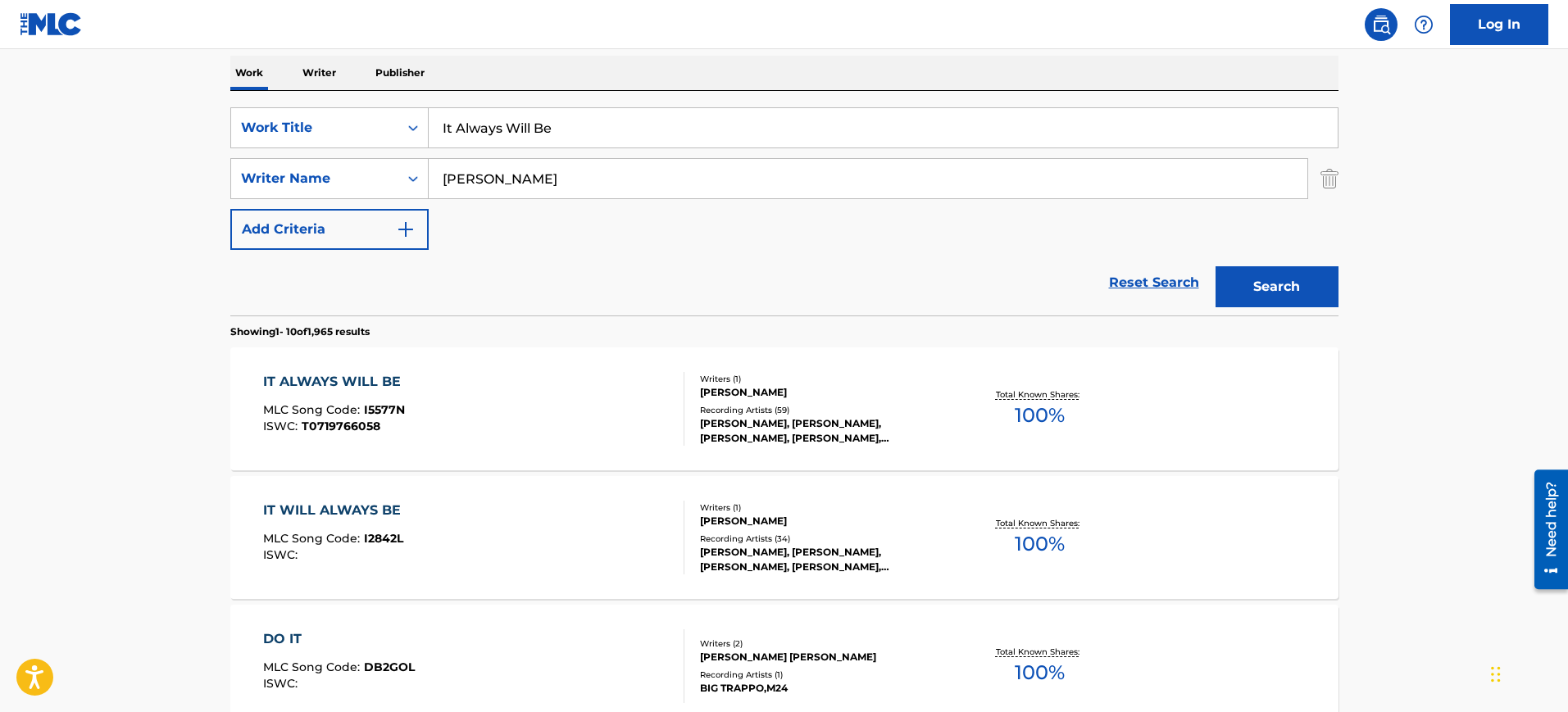
click at [554, 381] on div "IT ALWAYS WILL BE MLC Song Code : I5577N ISWC : T0719766058" at bounding box center [474, 408] width 421 height 74
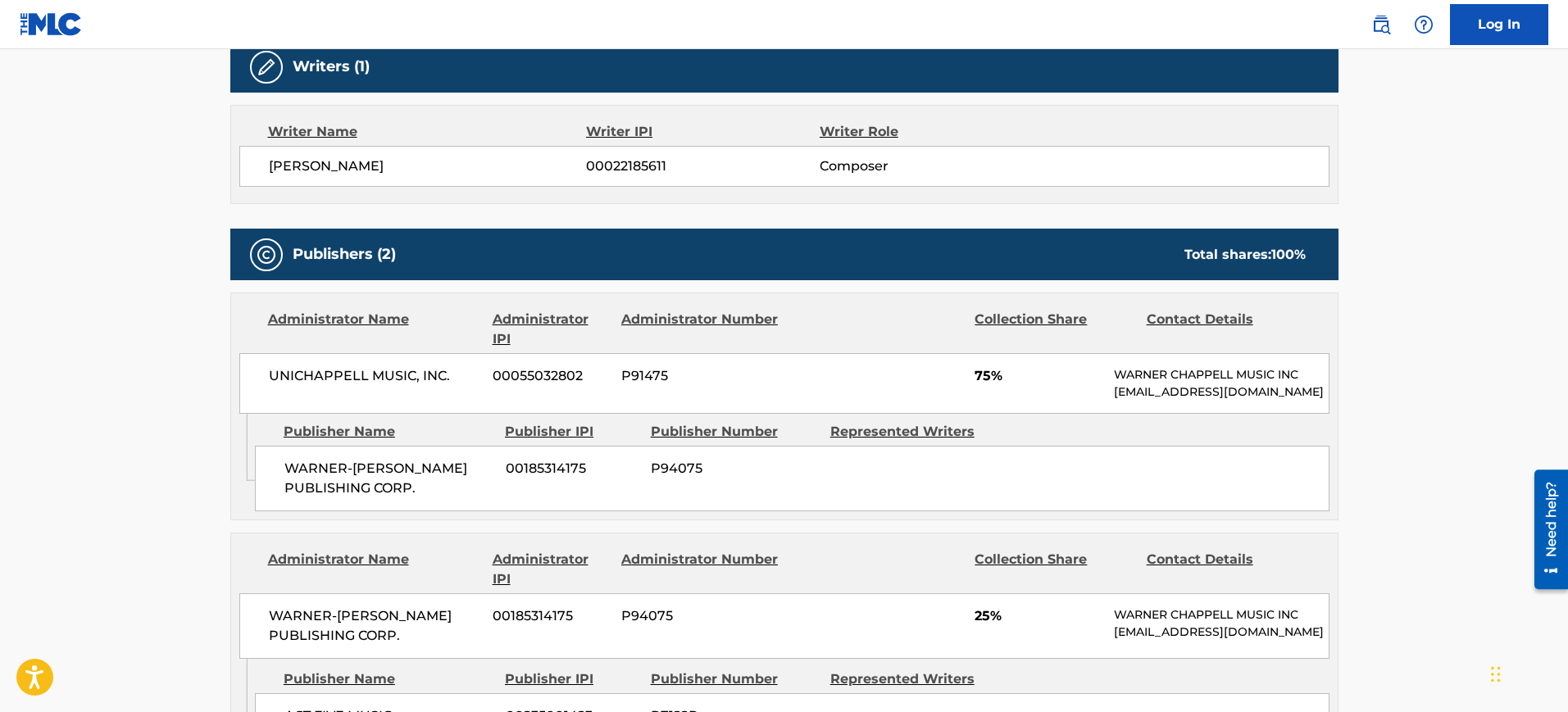
scroll to position [717, 0]
